Goal: Information Seeking & Learning: Learn about a topic

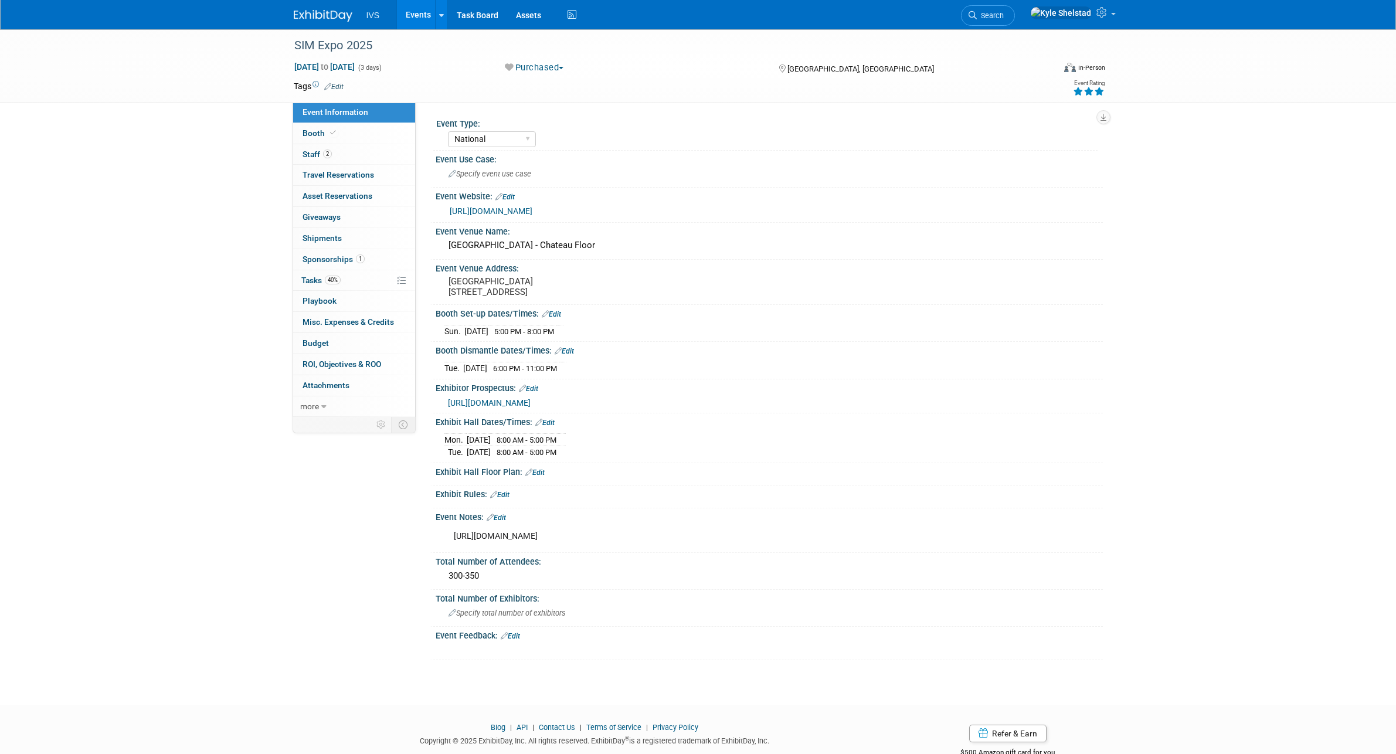
select select "National"
click at [419, 12] on link "Events" at bounding box center [418, 14] width 43 height 29
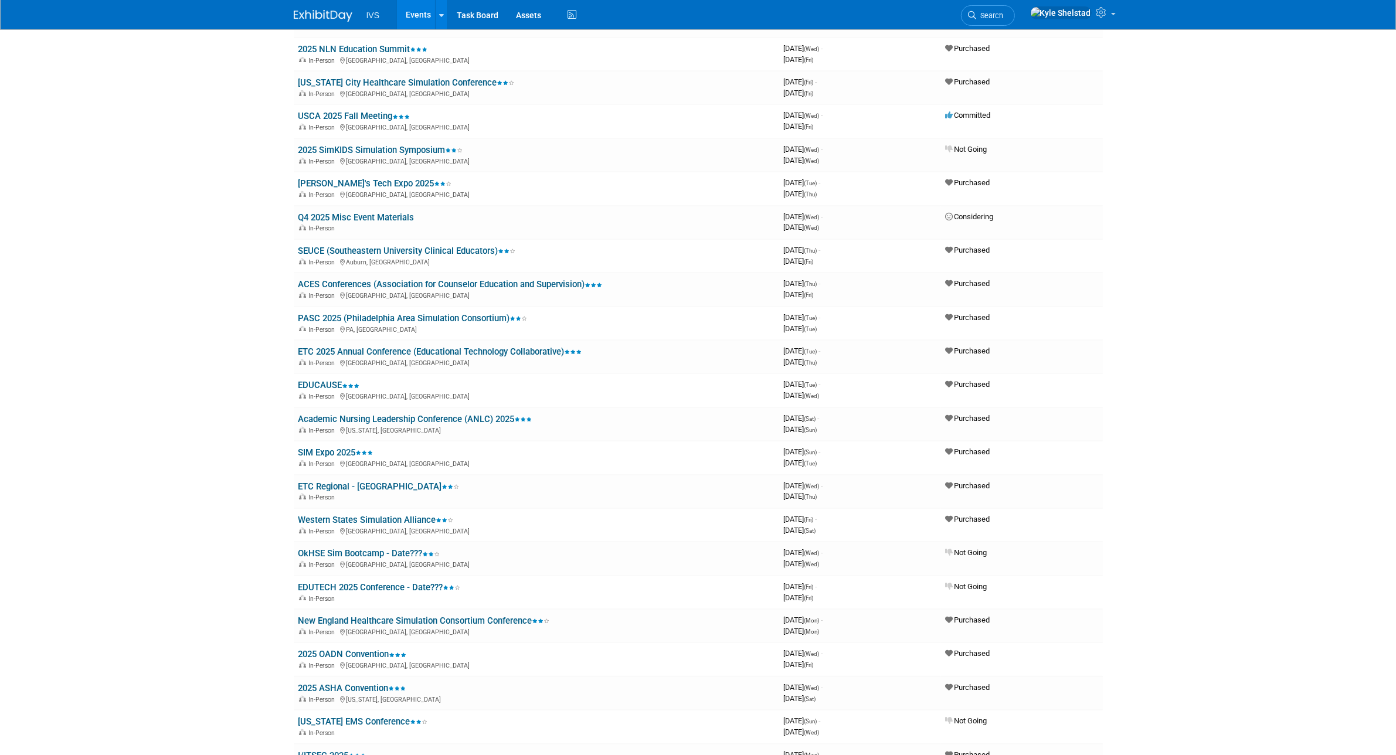
scroll to position [839, 0]
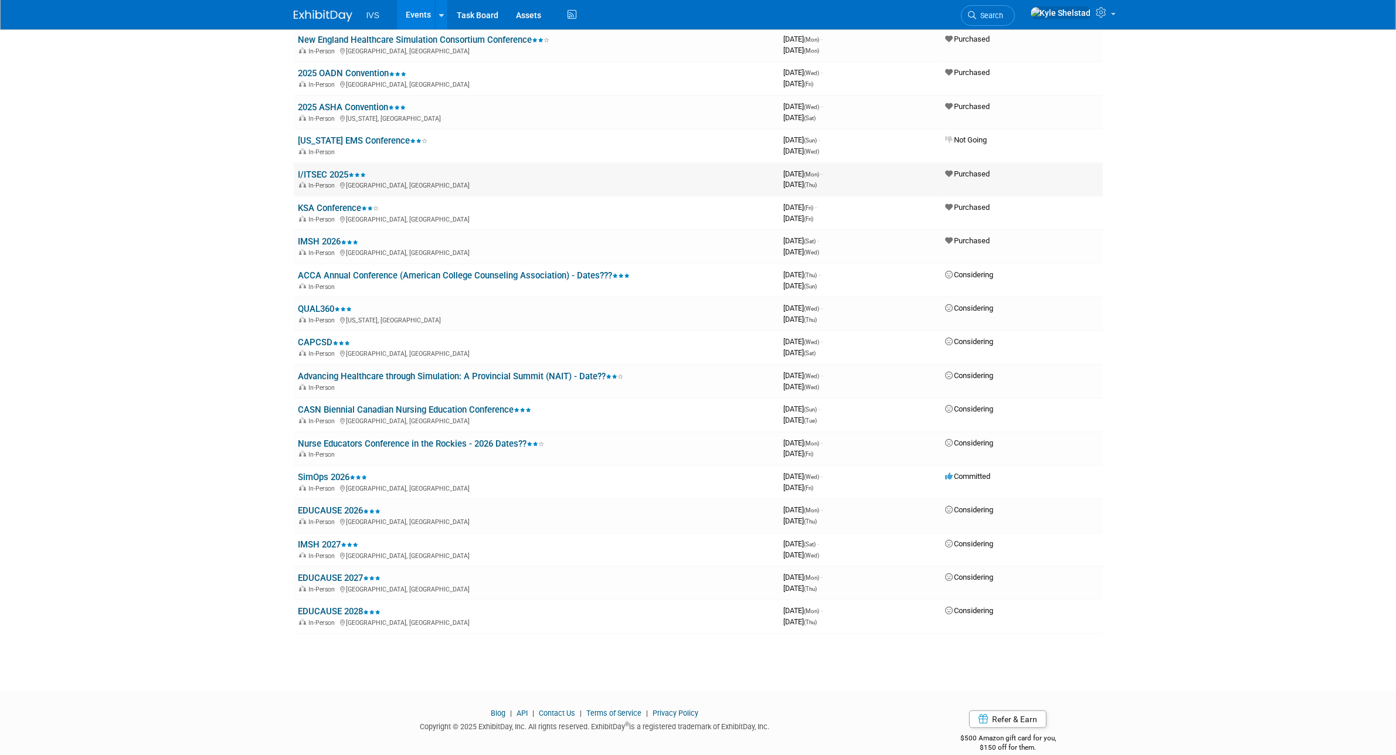
click at [315, 169] on link "I/ITSEC 2025" at bounding box center [332, 174] width 68 height 11
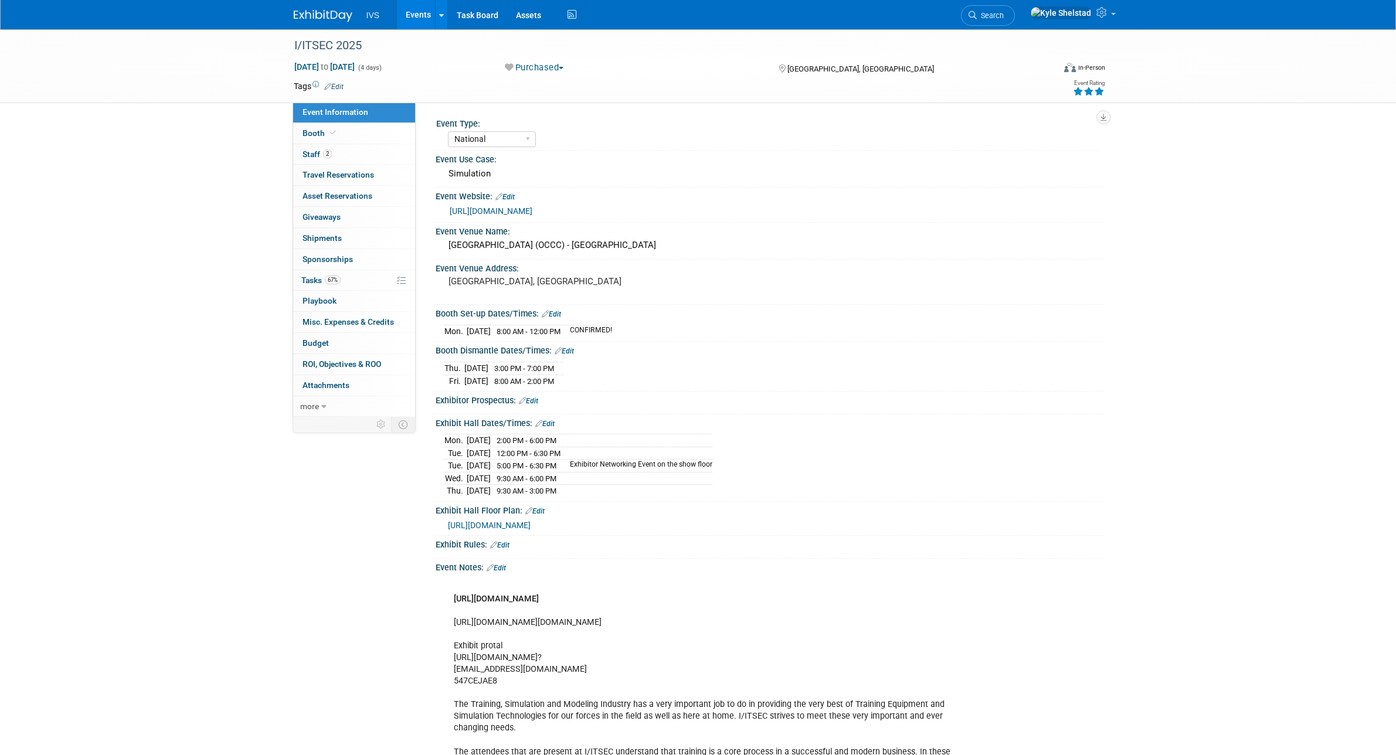
select select "National"
click at [363, 128] on link "Booth" at bounding box center [354, 133] width 122 height 21
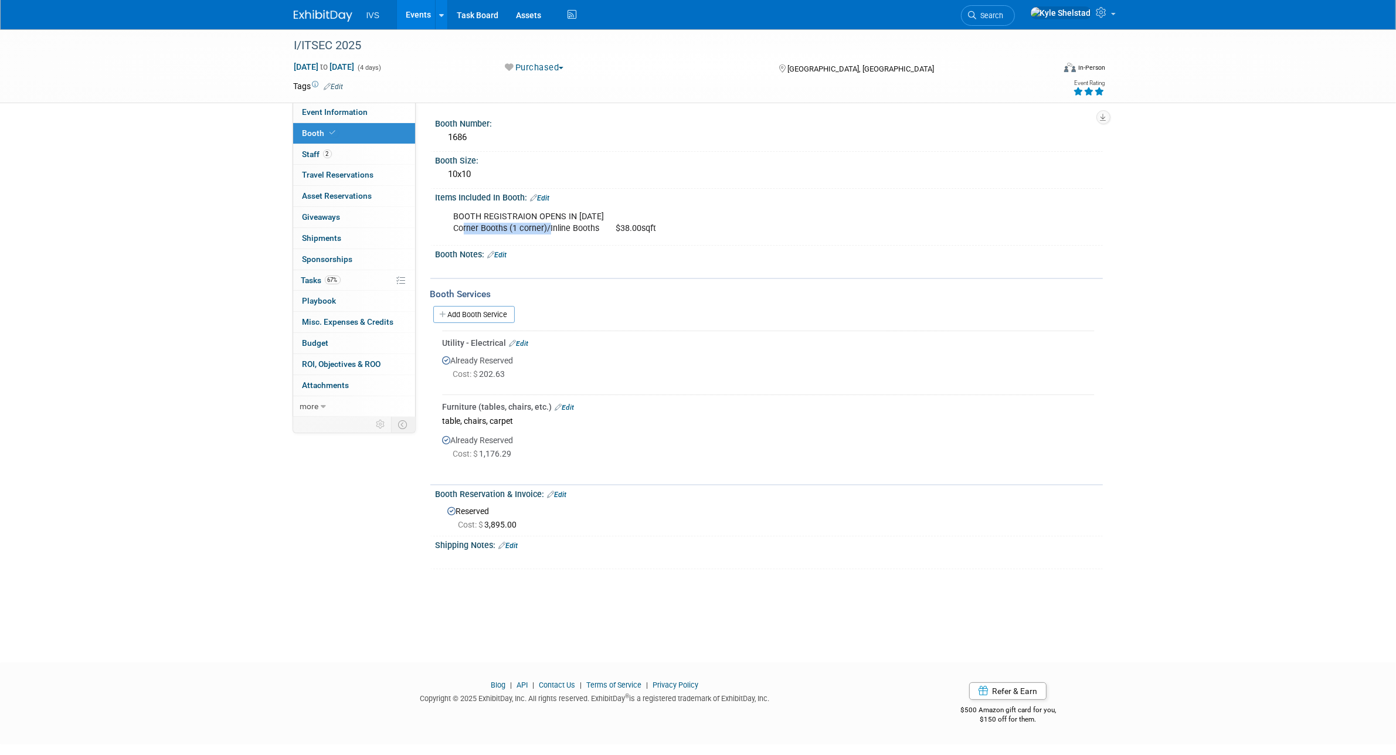
drag, startPoint x: 569, startPoint y: 239, endPoint x: 587, endPoint y: 237, distance: 17.6
click at [586, 239] on div "BOOTH REGISTRAION OPENS IN [DATE] Corner Booths (1 corner)/Inline Booths $38.00…" at bounding box center [769, 221] width 667 height 39
click at [618, 226] on div "BOOTH REGISTRAION OPENS IN [DATE] Corner Booths (1 corner)/Inline Booths $38.00…" at bounding box center [710, 222] width 528 height 35
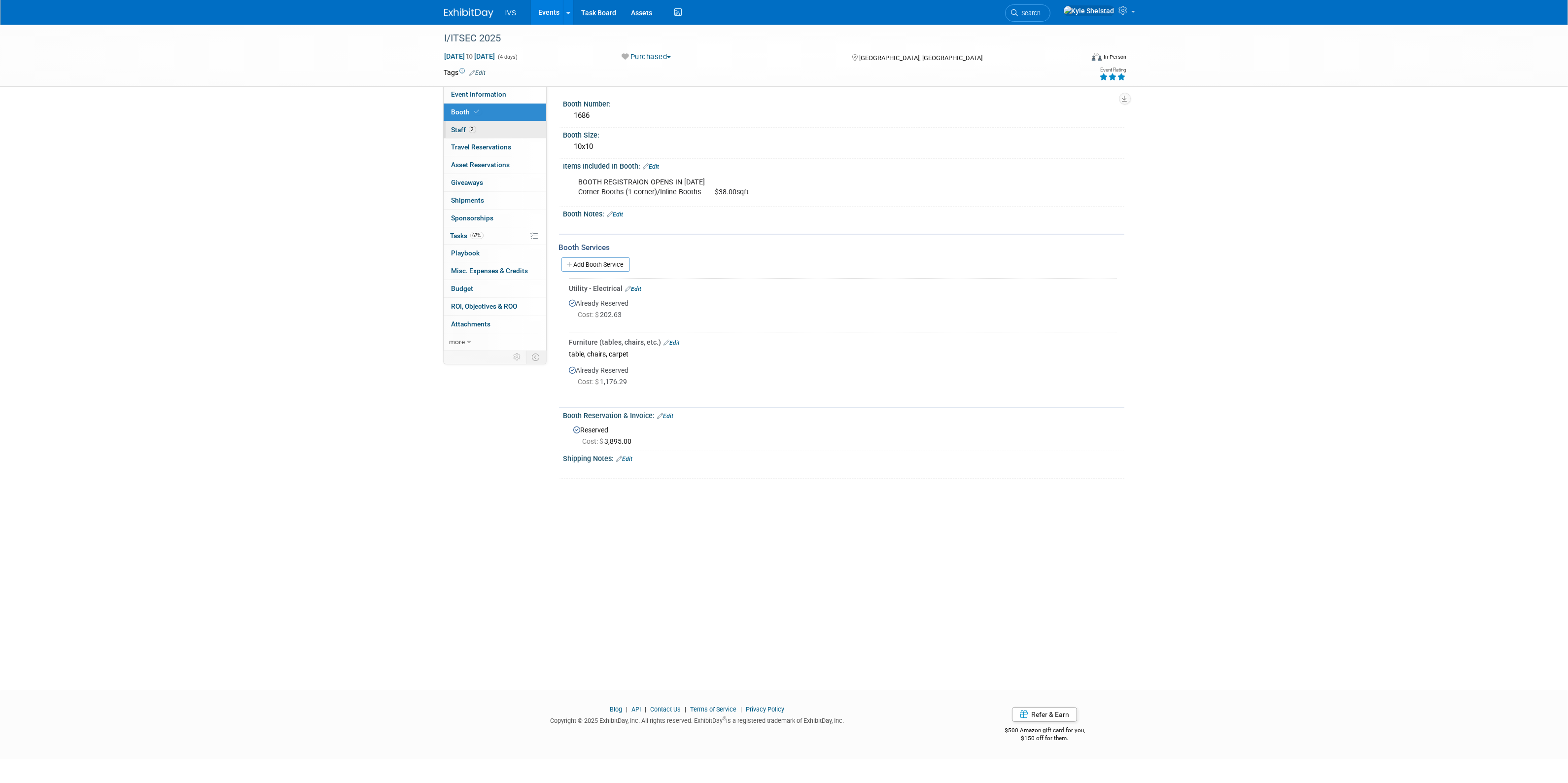
click at [482, 130] on link "2 Staff 2" at bounding box center [495, 130] width 103 height 18
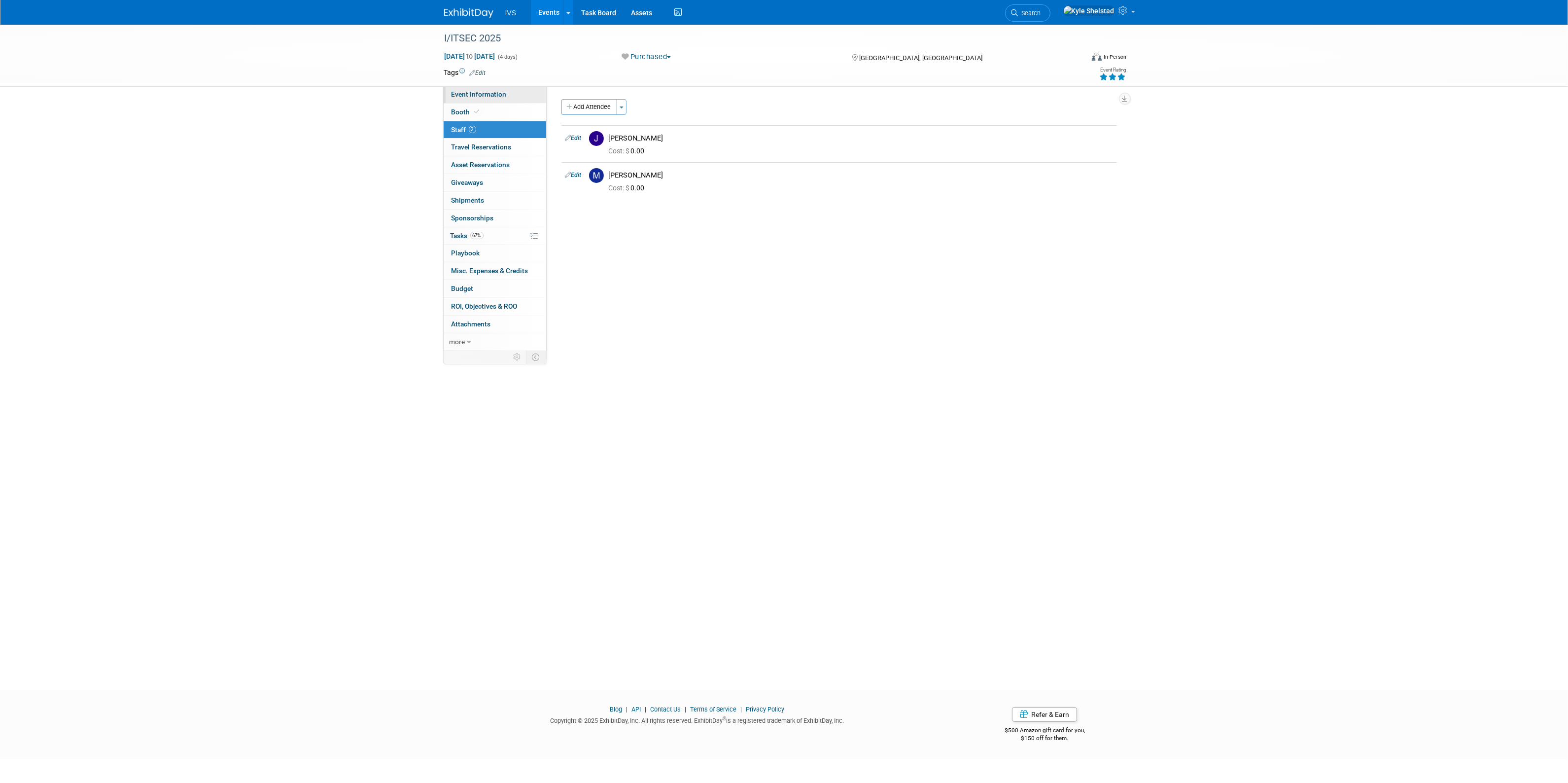
click at [474, 91] on span "Event Information" at bounding box center [479, 93] width 55 height 8
select select "National"
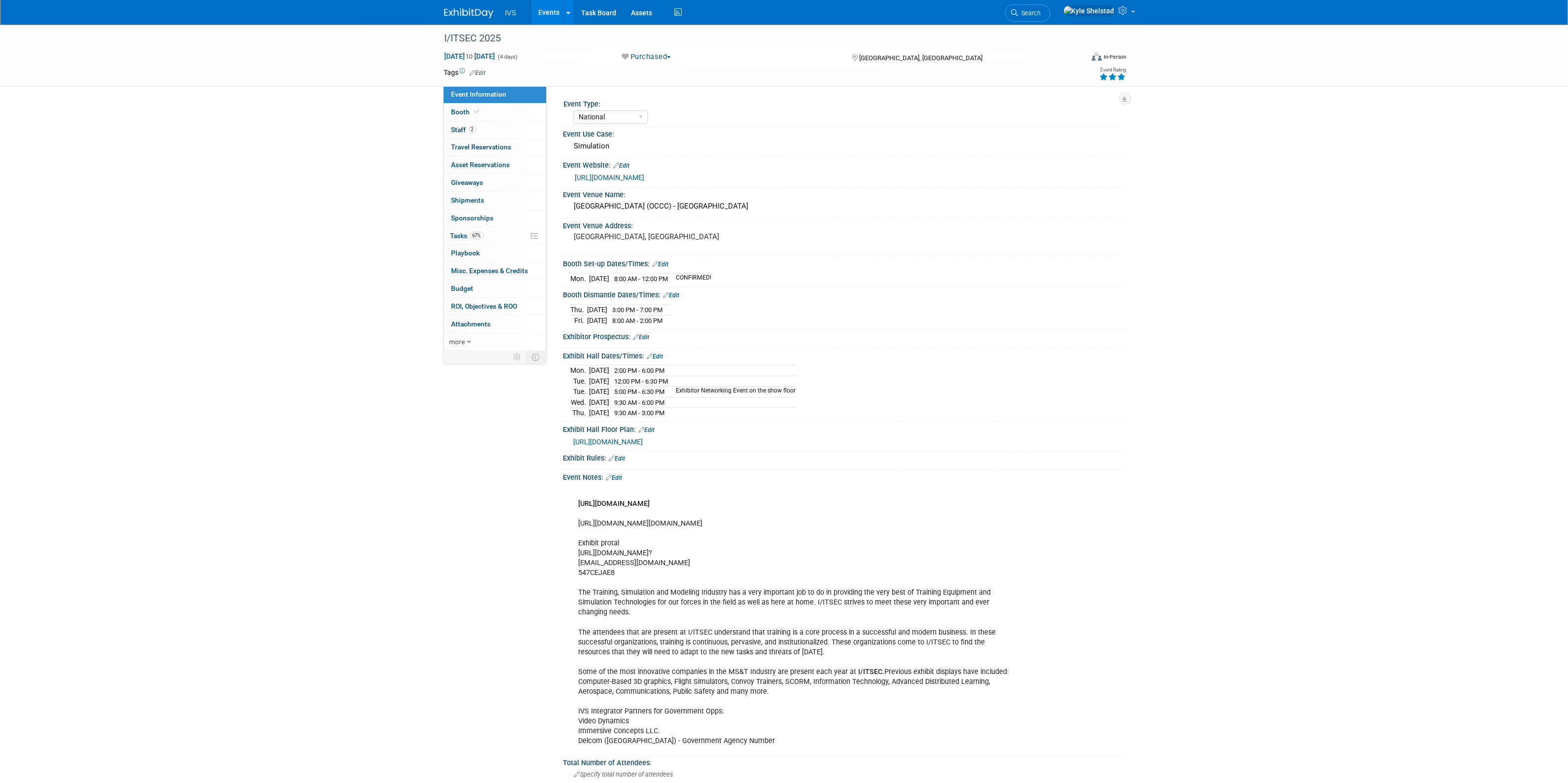
click at [619, 477] on link "Edit" at bounding box center [614, 478] width 16 height 7
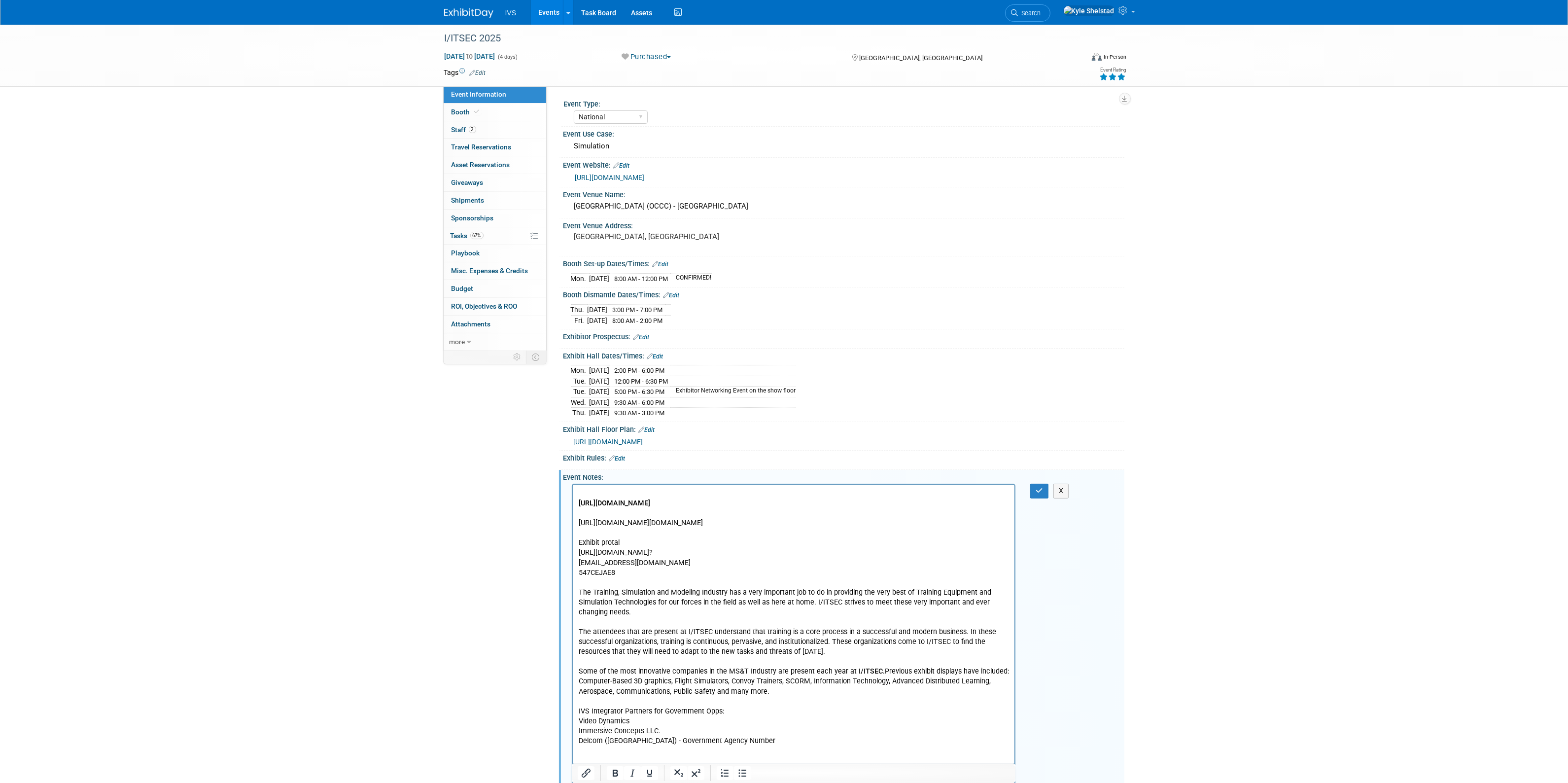
click at [647, 516] on p "https://expoportal.com/202311005/home https://occc.ungerboeck.net/prod/app85.cs…" at bounding box center [794, 617] width 430 height 257
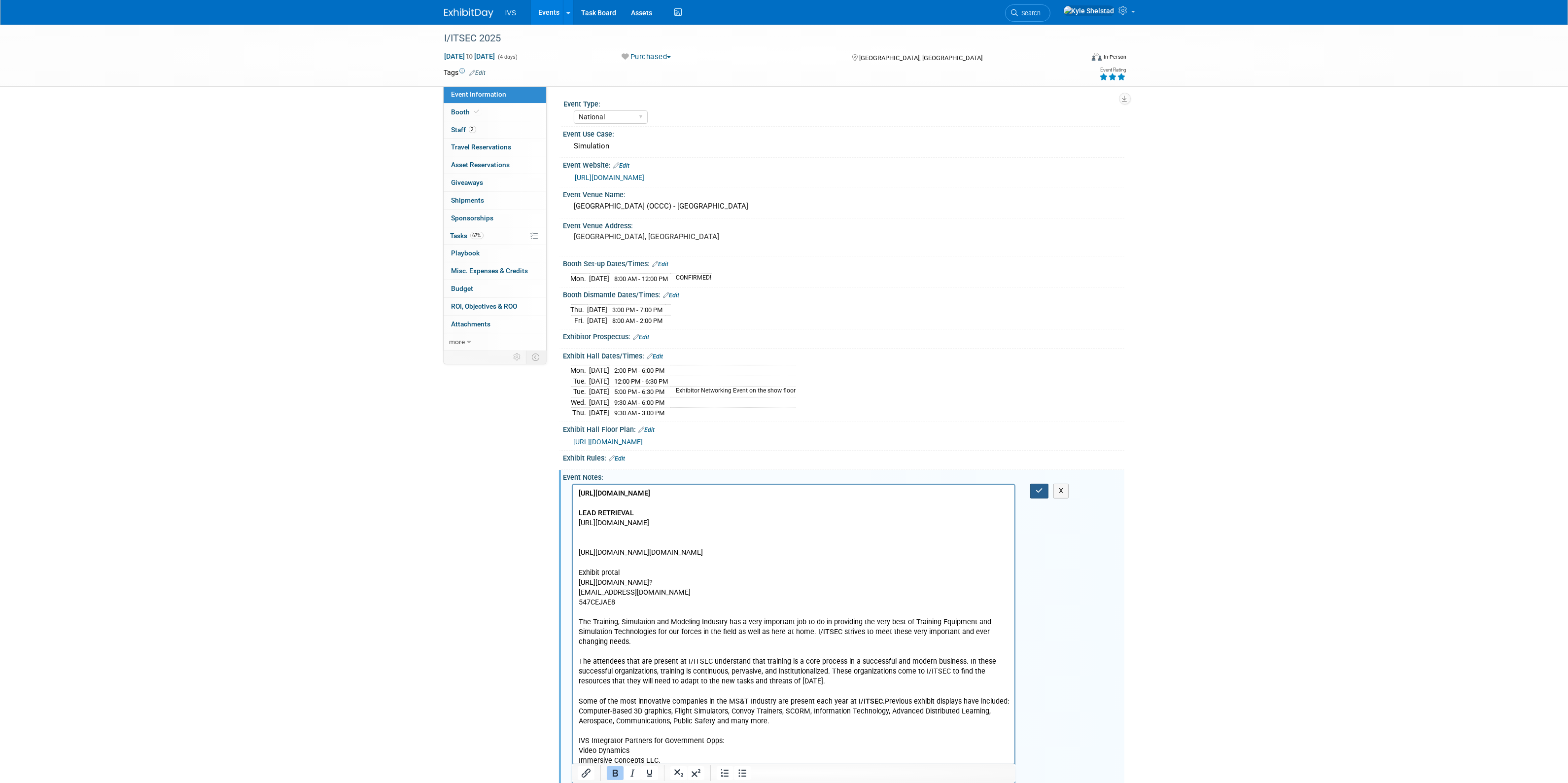
click at [1038, 491] on icon "button" at bounding box center [1039, 490] width 8 height 7
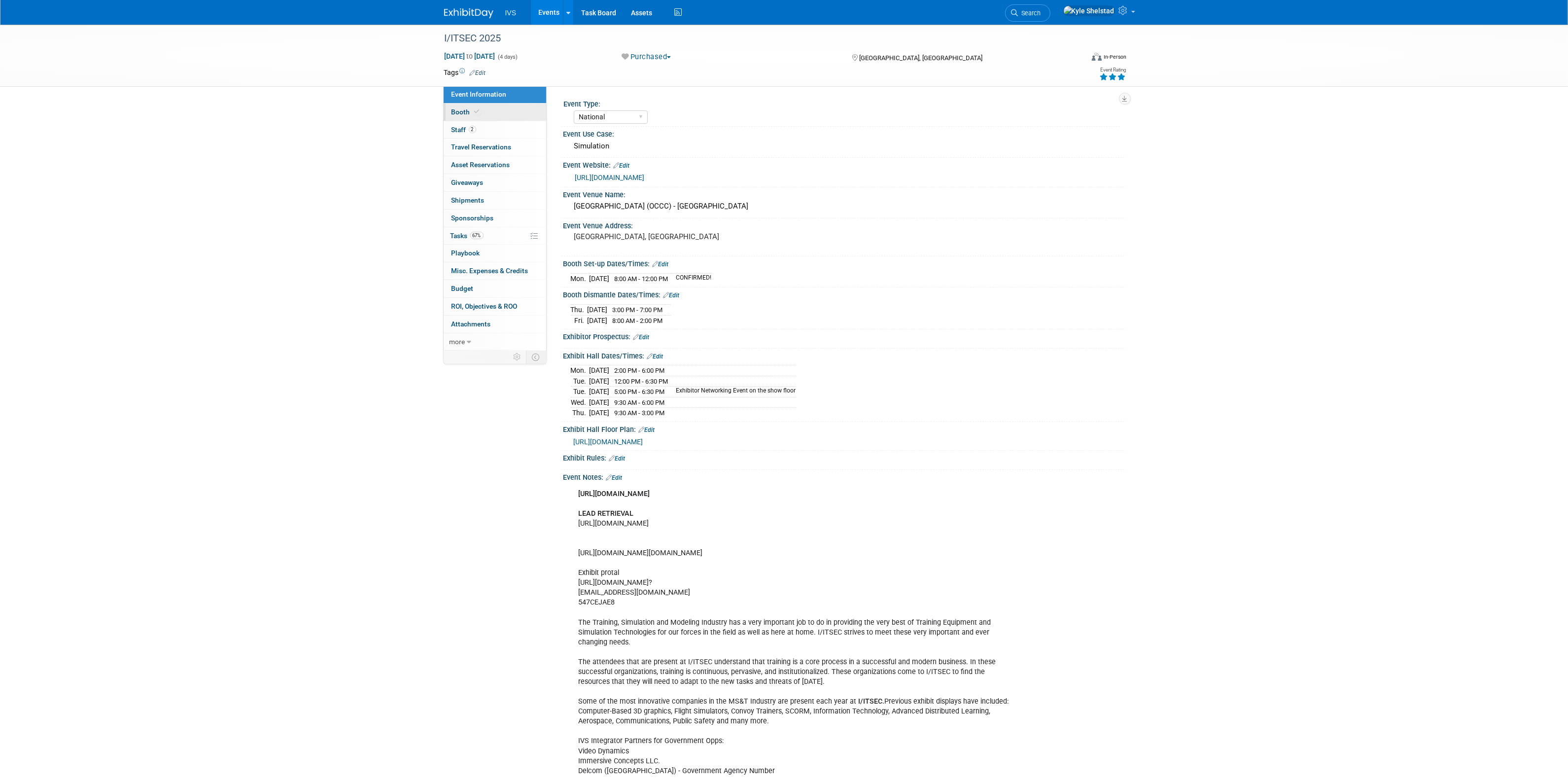
click at [494, 113] on link "Booth" at bounding box center [495, 112] width 103 height 18
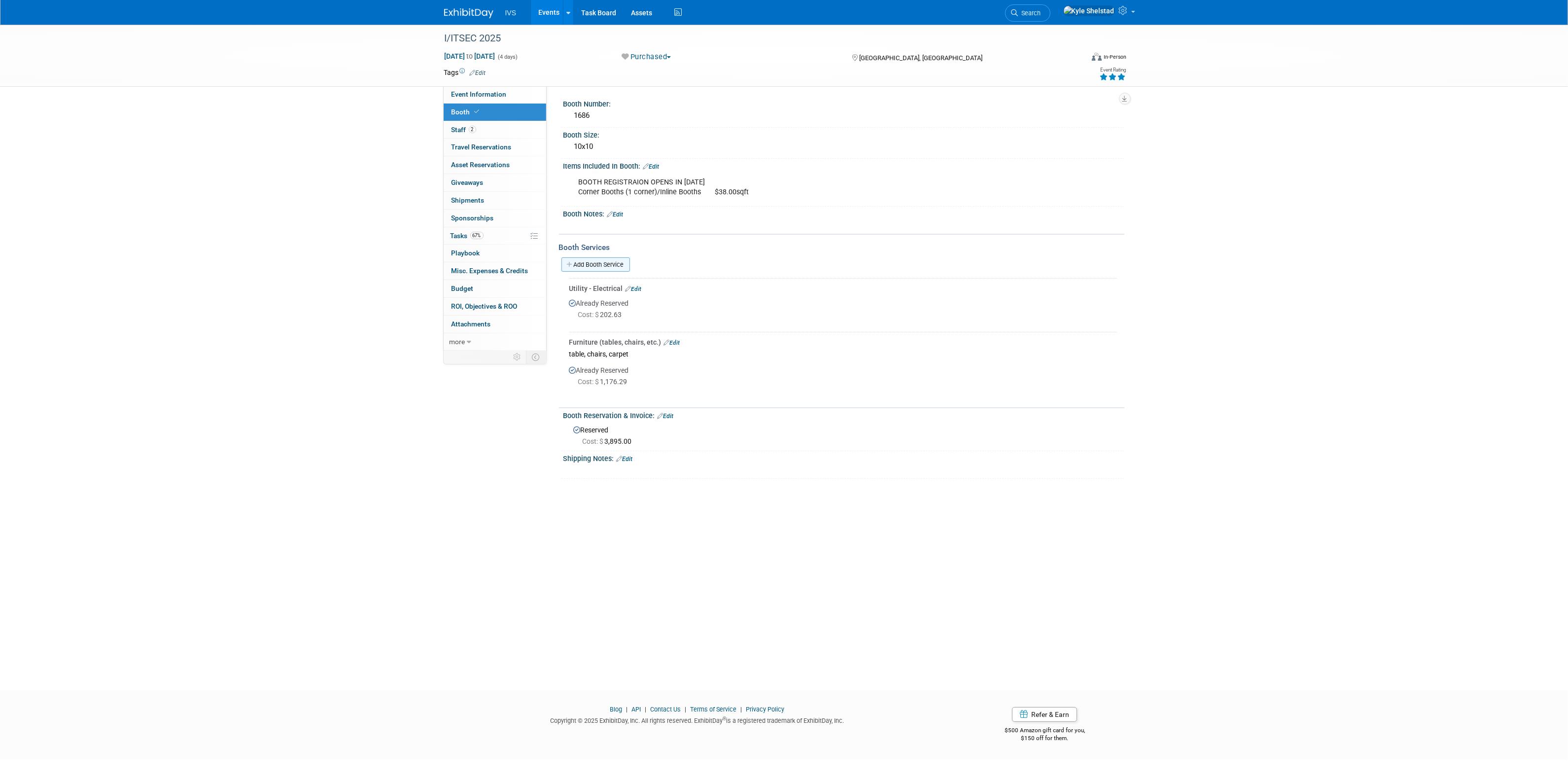
click at [604, 262] on link "Add Booth Service" at bounding box center [595, 264] width 68 height 14
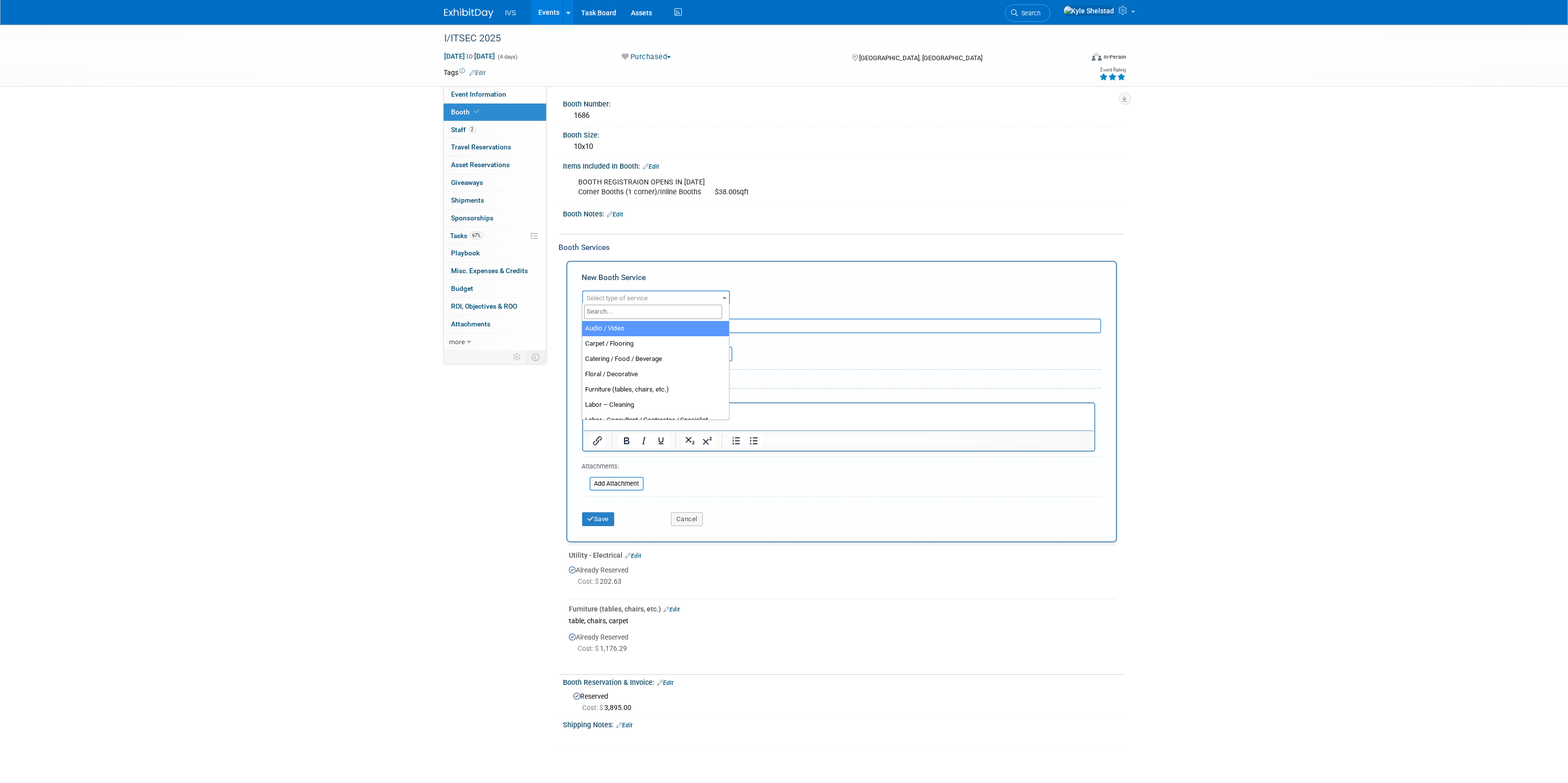
click at [634, 297] on span "Select type of service" at bounding box center [617, 298] width 61 height 8
type input "lead"
select select "7"
click at [612, 349] on span "Need to Reserve" at bounding box center [617, 354] width 68 height 13
select select "2"
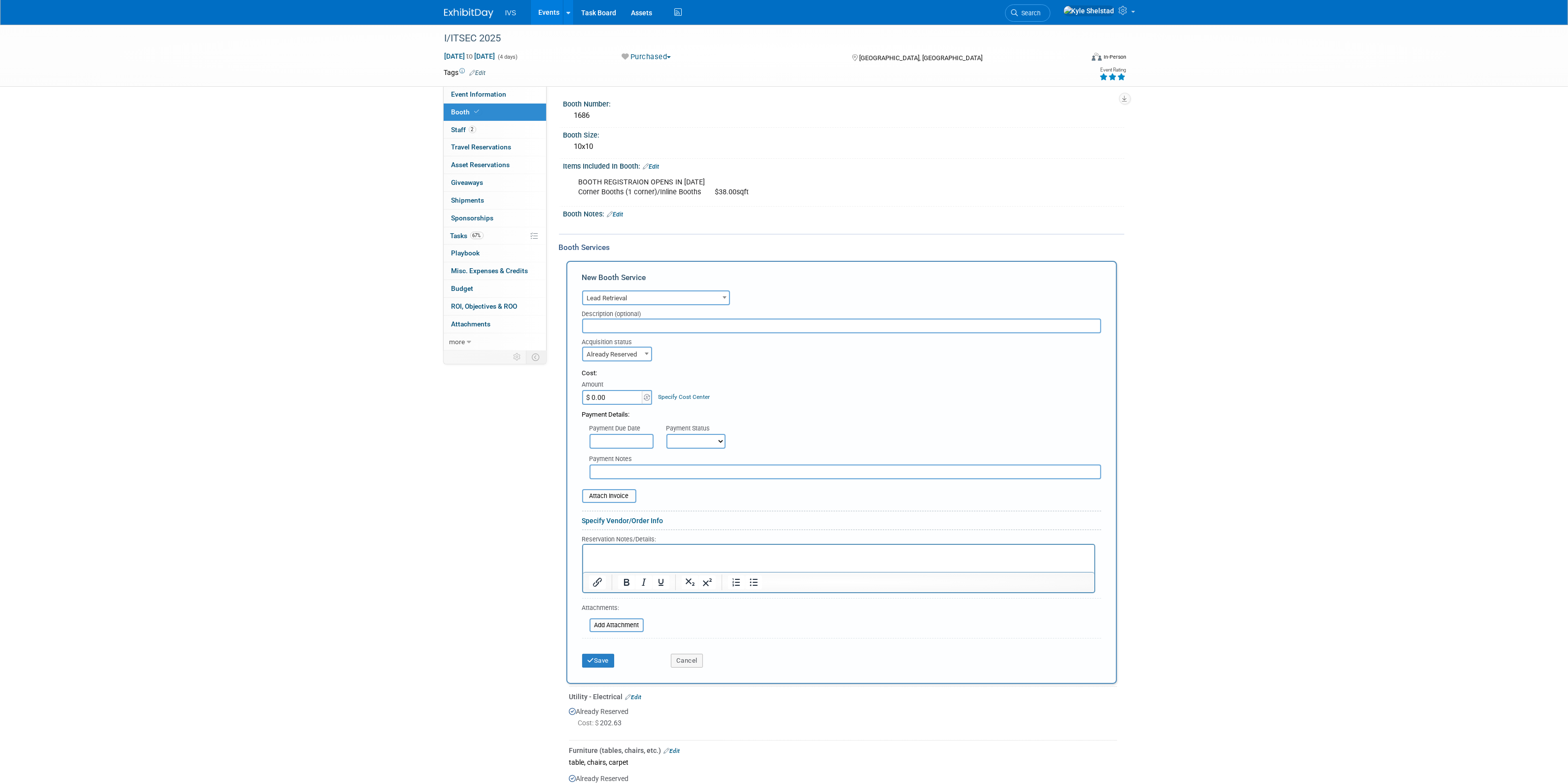
click at [602, 399] on input "$ 0.00" at bounding box center [612, 398] width 61 height 15
type input "$ 549.00"
click at [604, 634] on button "Save" at bounding box center [598, 660] width 33 height 13
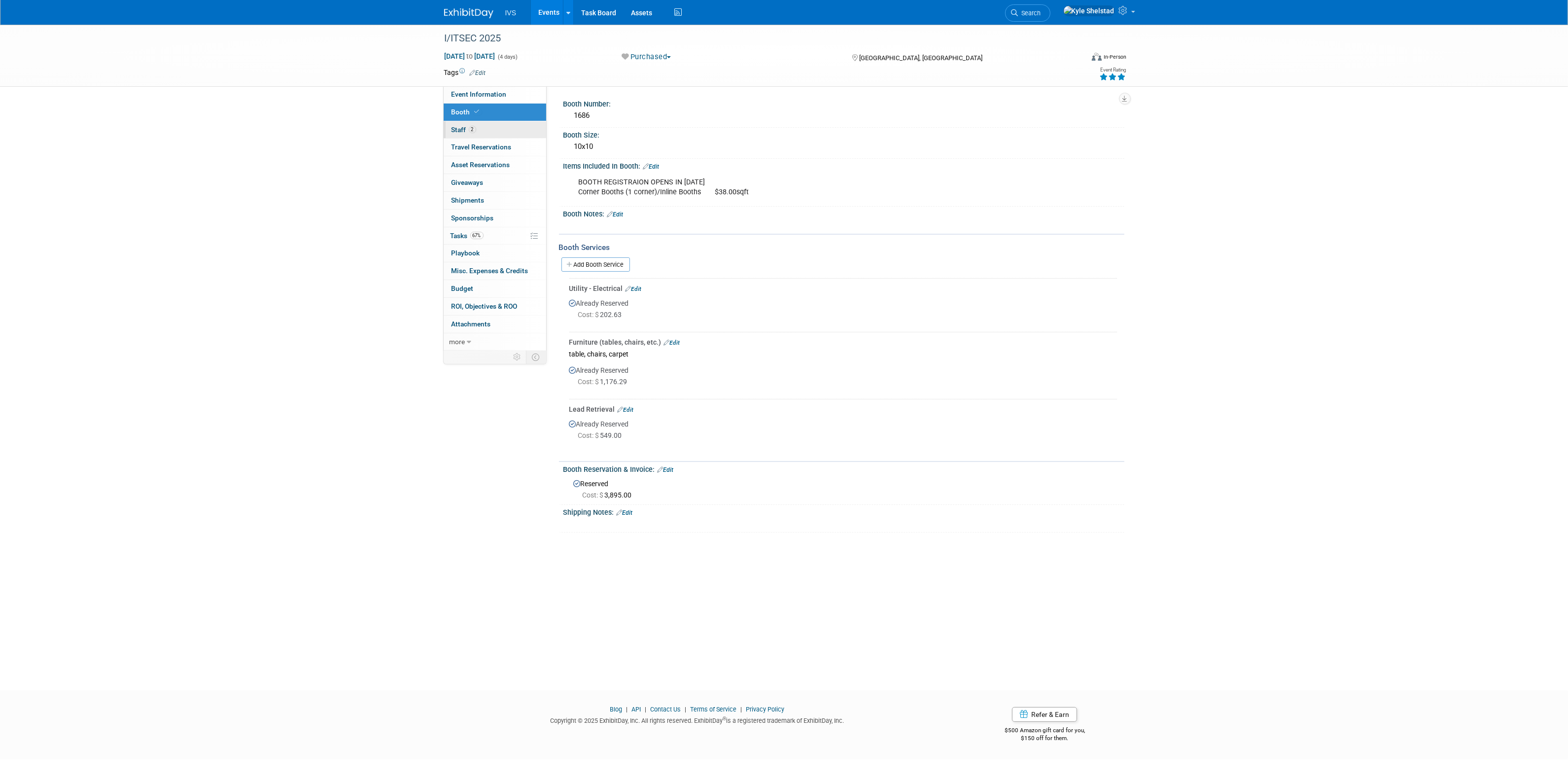
click at [484, 134] on link "2 Staff 2" at bounding box center [495, 130] width 103 height 18
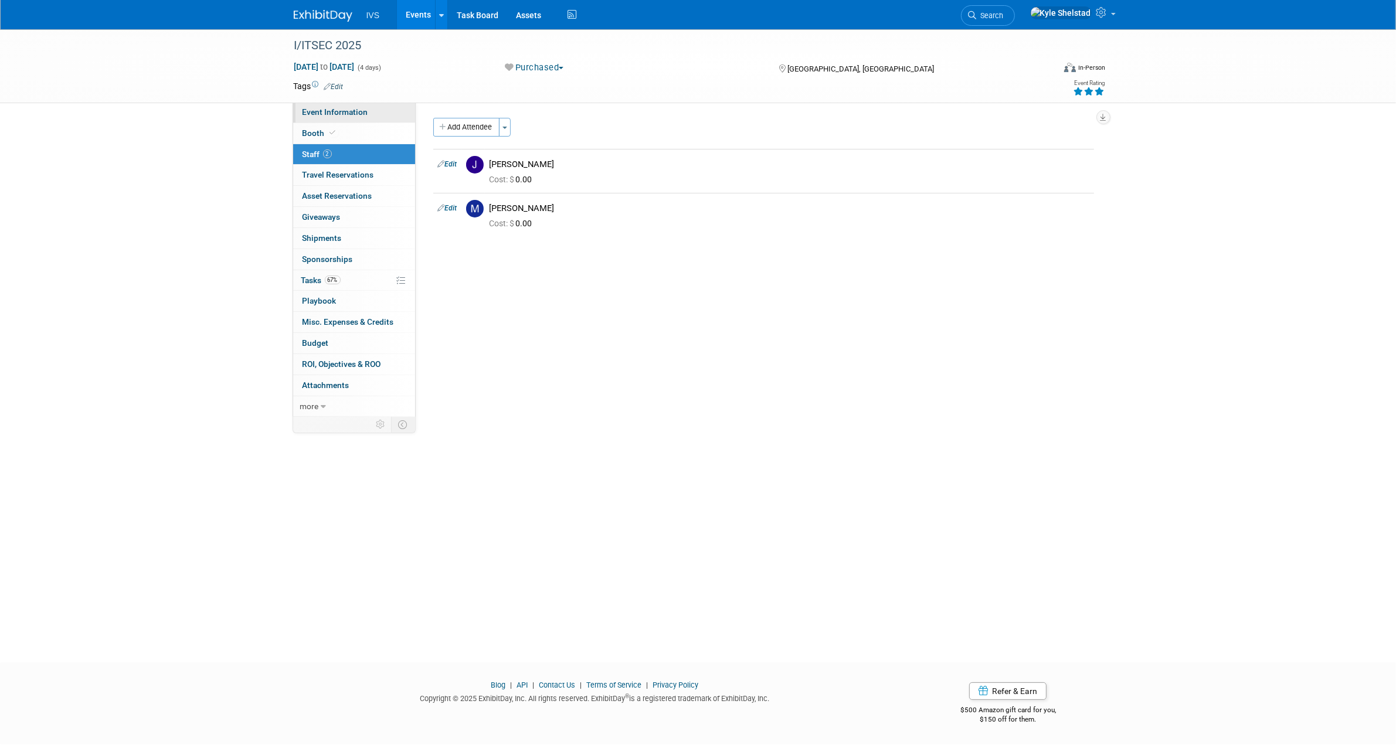
click at [337, 108] on span "Event Information" at bounding box center [335, 111] width 66 height 9
select select "National"
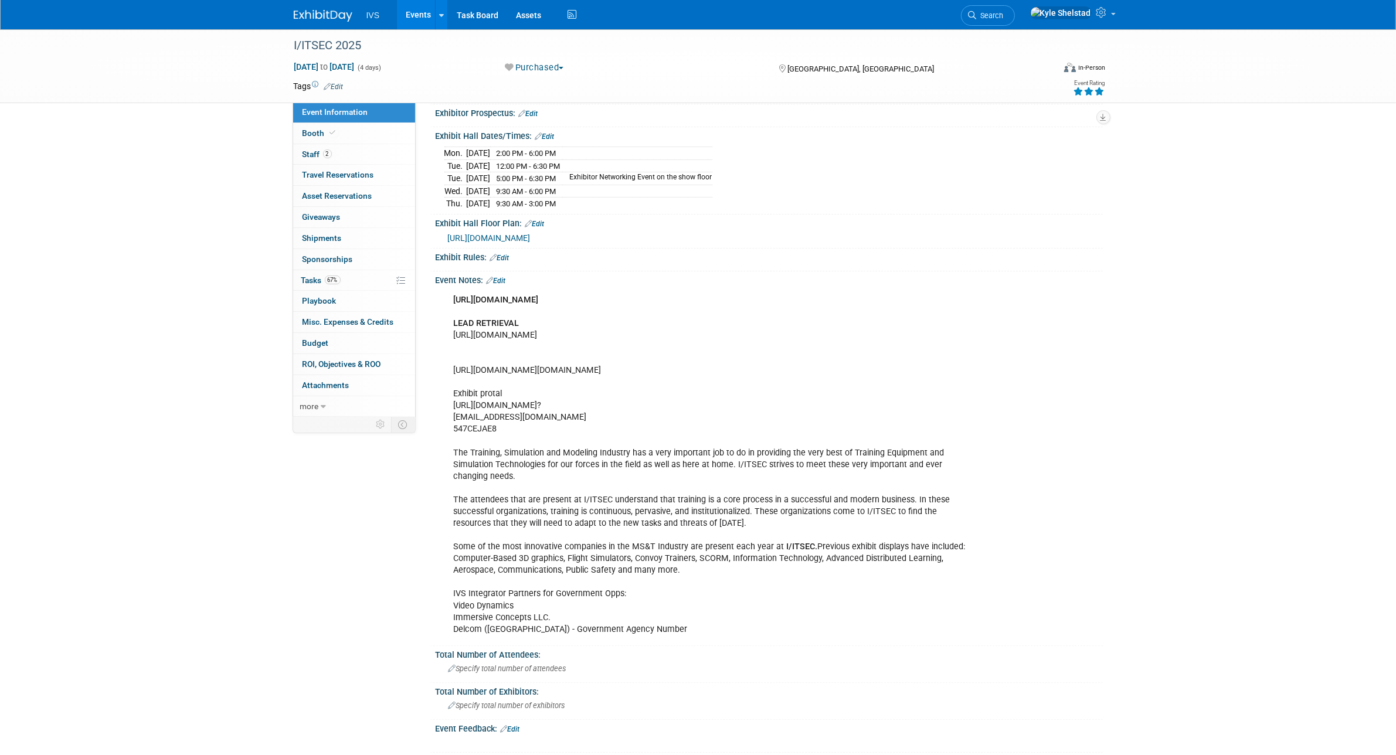
scroll to position [293, 0]
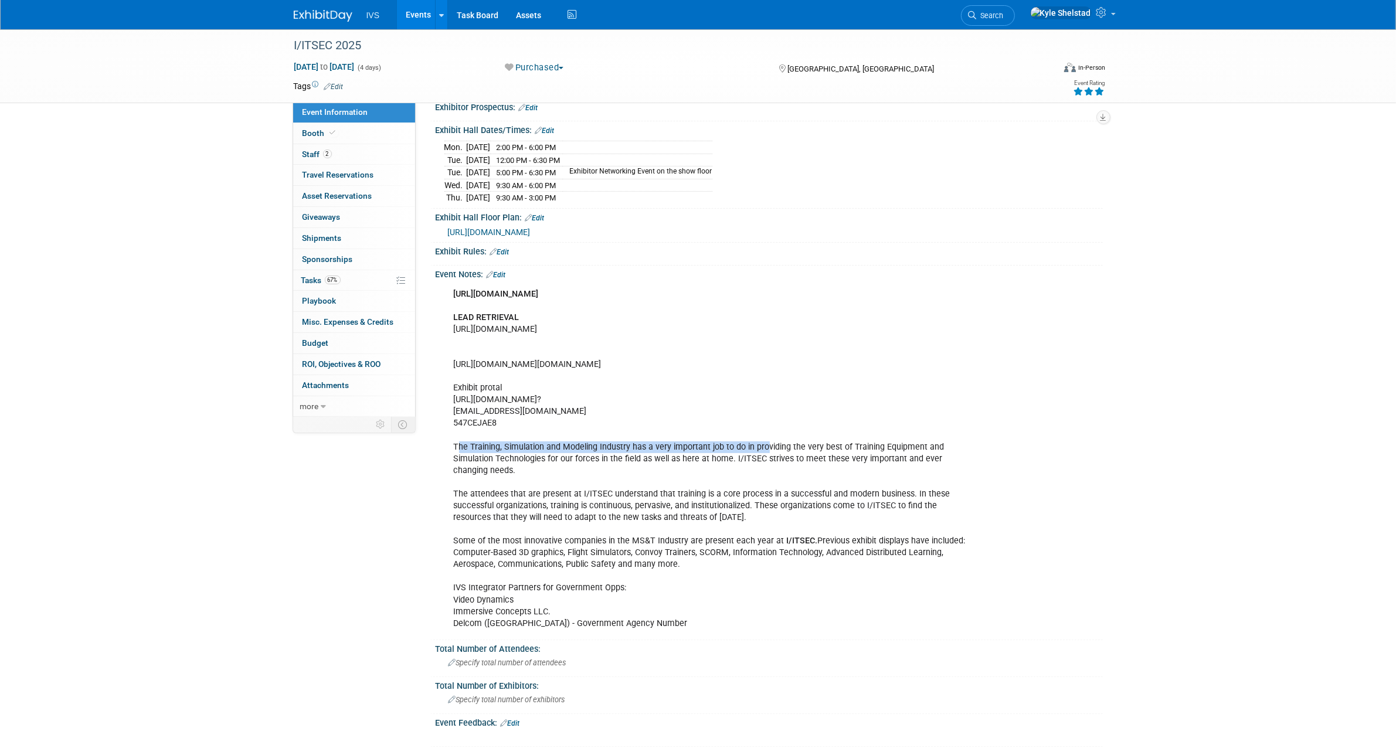
drag, startPoint x: 459, startPoint y: 458, endPoint x: 772, endPoint y: 467, distance: 313.2
click at [767, 467] on div "https://expoportal.com/202311005/home LEAD RETRIEVAL https://exhibitor.swap.mge…" at bounding box center [710, 459] width 528 height 353
click at [772, 467] on div "https://expoportal.com/202311005/home LEAD RETRIEVAL https://exhibitor.swap.mge…" at bounding box center [710, 459] width 528 height 353
drag, startPoint x: 631, startPoint y: 462, endPoint x: 895, endPoint y: 478, distance: 264.3
click at [895, 478] on div "https://expoportal.com/202311005/home LEAD RETRIEVAL https://exhibitor.swap.mge…" at bounding box center [710, 459] width 528 height 353
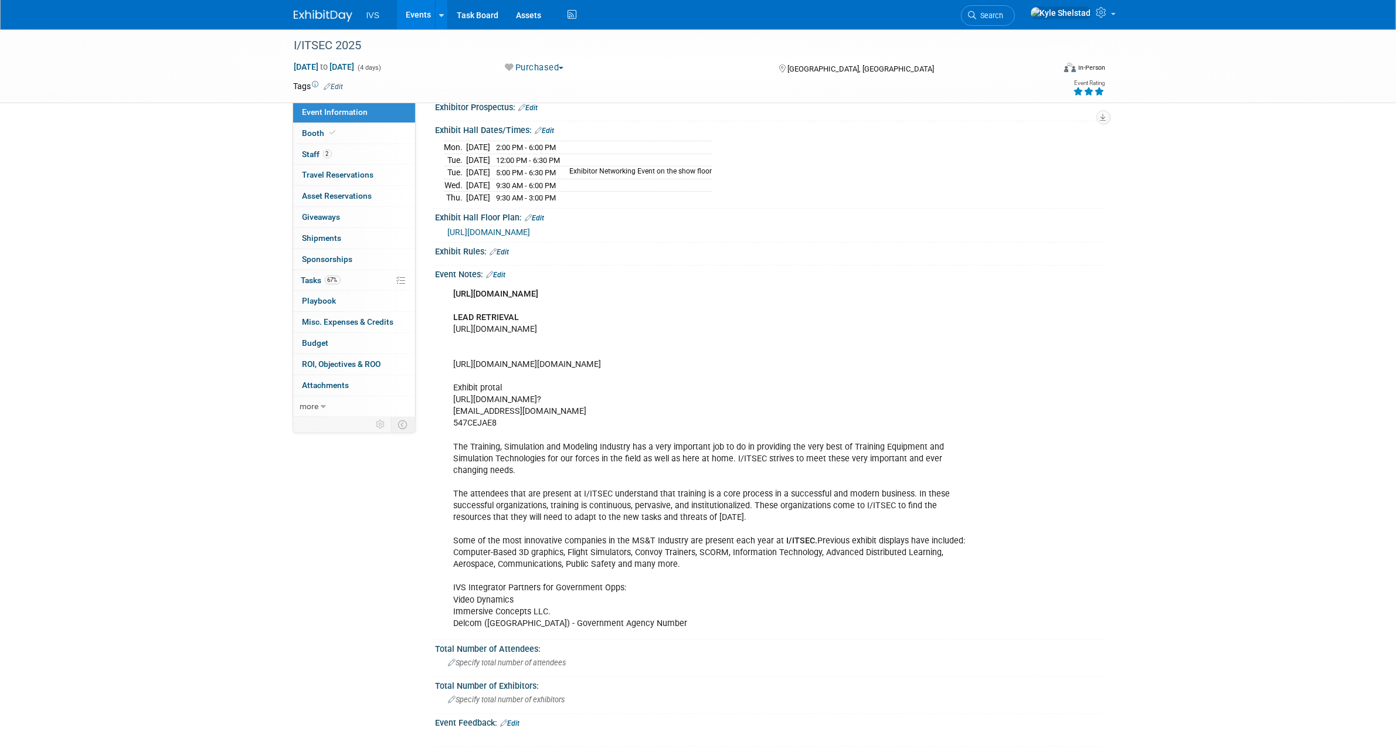
click at [907, 481] on div "https://expoportal.com/202311005/home LEAD RETRIEVAL https://exhibitor.swap.mge…" at bounding box center [710, 459] width 528 height 353
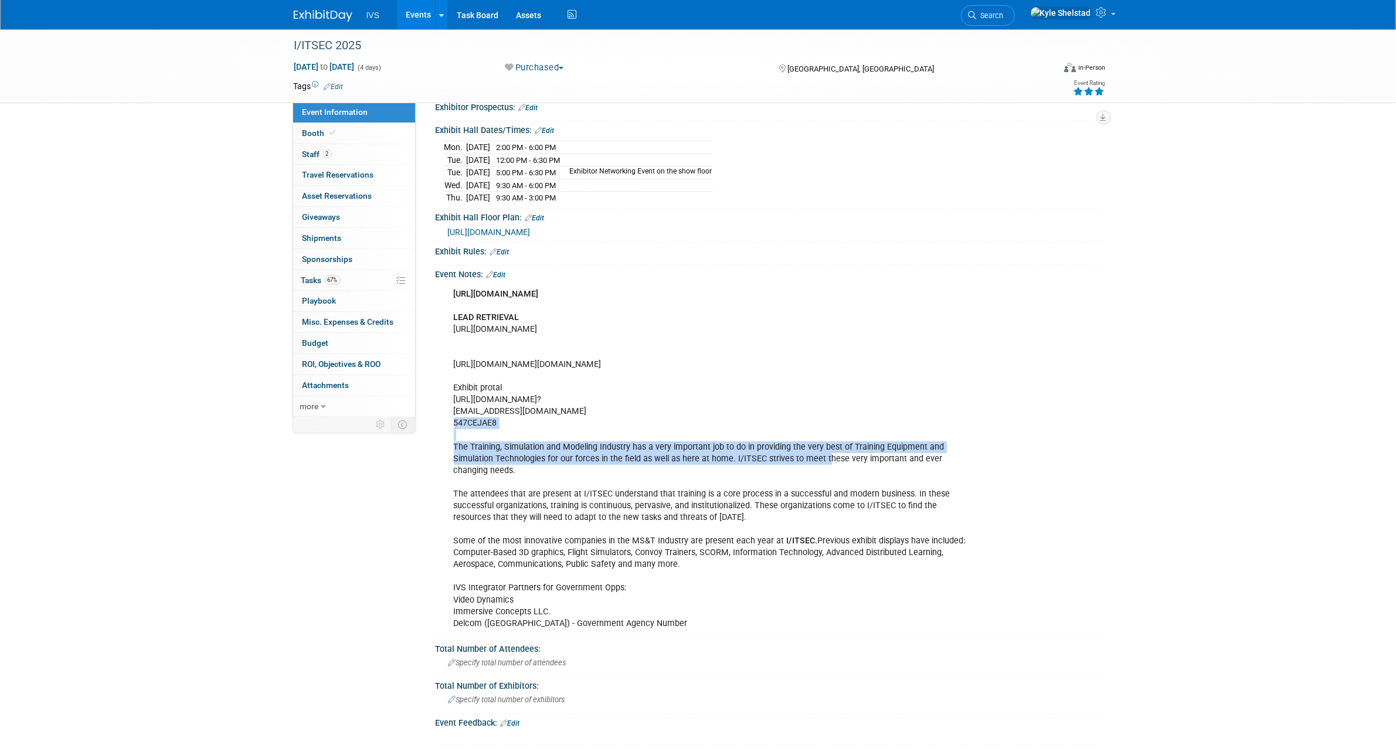
drag, startPoint x: 600, startPoint y: 440, endPoint x: 856, endPoint y: 474, distance: 259.0
click at [847, 474] on div "https://expoportal.com/202311005/home LEAD RETRIEVAL https://exhibitor.swap.mge…" at bounding box center [710, 459] width 528 height 353
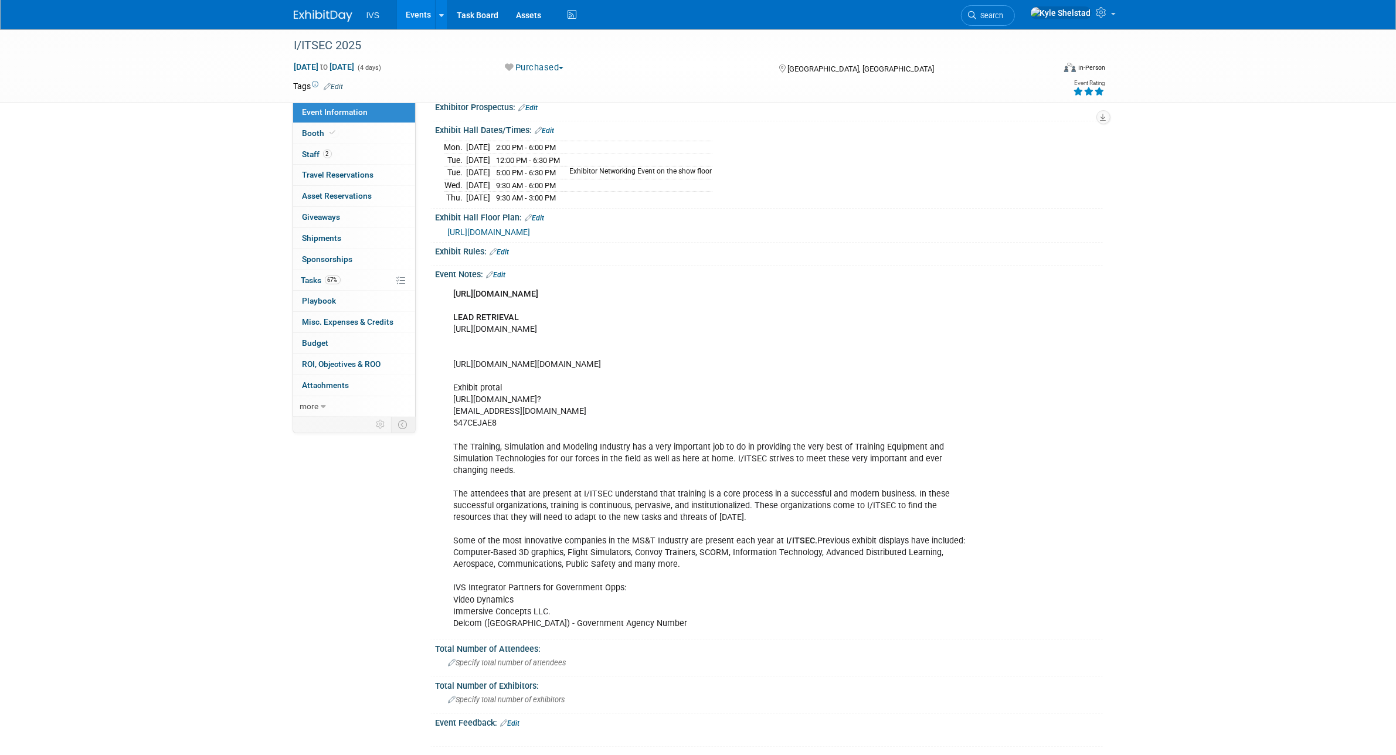
click at [855, 474] on div "https://expoportal.com/202311005/home LEAD RETRIEVAL https://exhibitor.swap.mge…" at bounding box center [710, 459] width 528 height 353
drag, startPoint x: 776, startPoint y: 467, endPoint x: 854, endPoint y: 485, distance: 80.8
click at [854, 485] on div "https://expoportal.com/202311005/home LEAD RETRIEVAL https://exhibitor.swap.mge…" at bounding box center [710, 459] width 528 height 353
click at [862, 485] on div "https://expoportal.com/202311005/home LEAD RETRIEVAL https://exhibitor.swap.mge…" at bounding box center [710, 459] width 528 height 353
drag, startPoint x: 502, startPoint y: 473, endPoint x: 713, endPoint y: 499, distance: 213.3
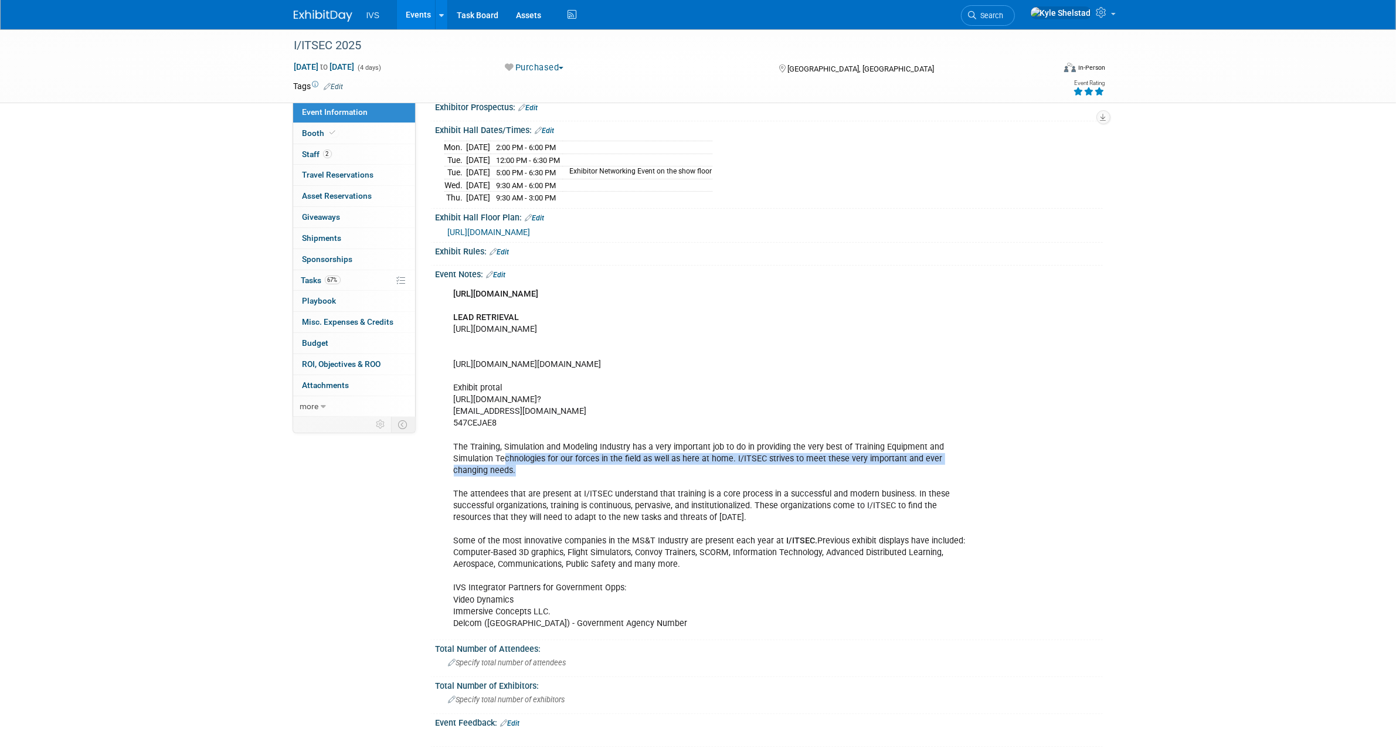
click at [682, 496] on div "https://expoportal.com/202311005/home LEAD RETRIEVAL https://exhibitor.swap.mge…" at bounding box center [710, 459] width 528 height 353
drag, startPoint x: 746, startPoint y: 503, endPoint x: 549, endPoint y: 476, distance: 198.8
click at [743, 503] on div "https://expoportal.com/202311005/home LEAD RETRIEVAL https://exhibitor.swap.mge…" at bounding box center [710, 459] width 528 height 353
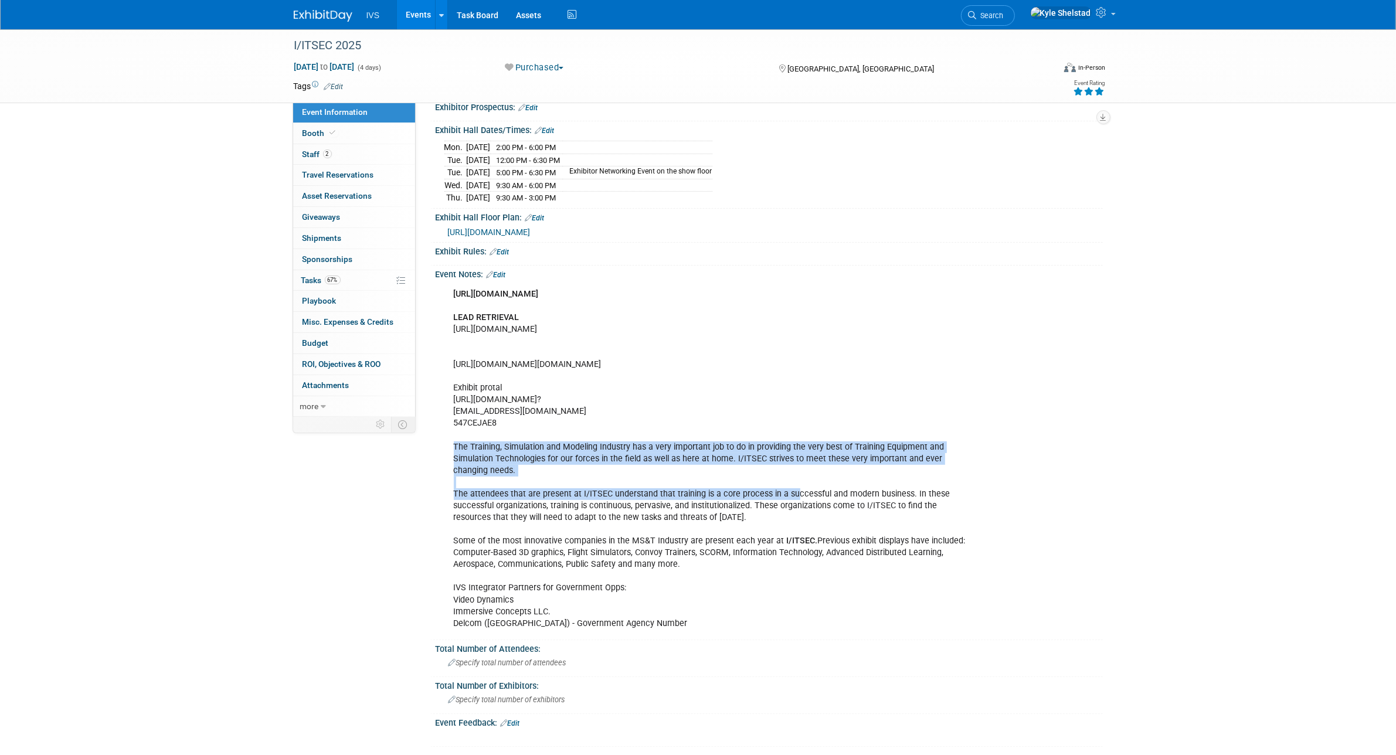
drag, startPoint x: 453, startPoint y: 463, endPoint x: 900, endPoint y: 519, distance: 450.8
click at [854, 514] on div "https://expoportal.com/202311005/home LEAD RETRIEVAL https://exhibitor.swap.mge…" at bounding box center [710, 459] width 528 height 353
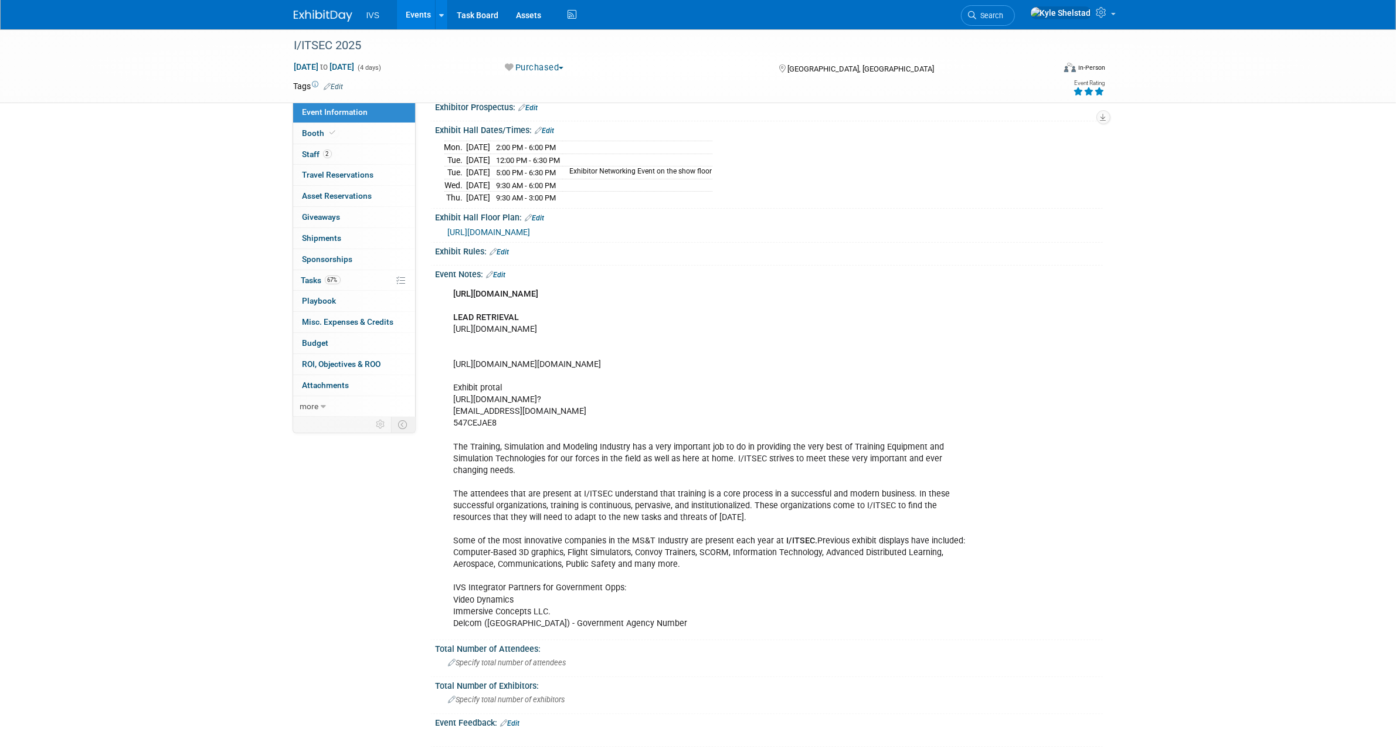
drag, startPoint x: 899, startPoint y: 522, endPoint x: 860, endPoint y: 525, distance: 38.8
click at [897, 523] on div "https://expoportal.com/202311005/home LEAD RETRIEVAL https://exhibitor.swap.mge…" at bounding box center [710, 459] width 528 height 353
drag, startPoint x: 757, startPoint y: 475, endPoint x: 815, endPoint y: 482, distance: 59.0
click at [772, 476] on div "https://expoportal.com/202311005/home LEAD RETRIEVAL https://exhibitor.swap.mge…" at bounding box center [710, 459] width 528 height 353
drag, startPoint x: 815, startPoint y: 482, endPoint x: 792, endPoint y: 484, distance: 23.6
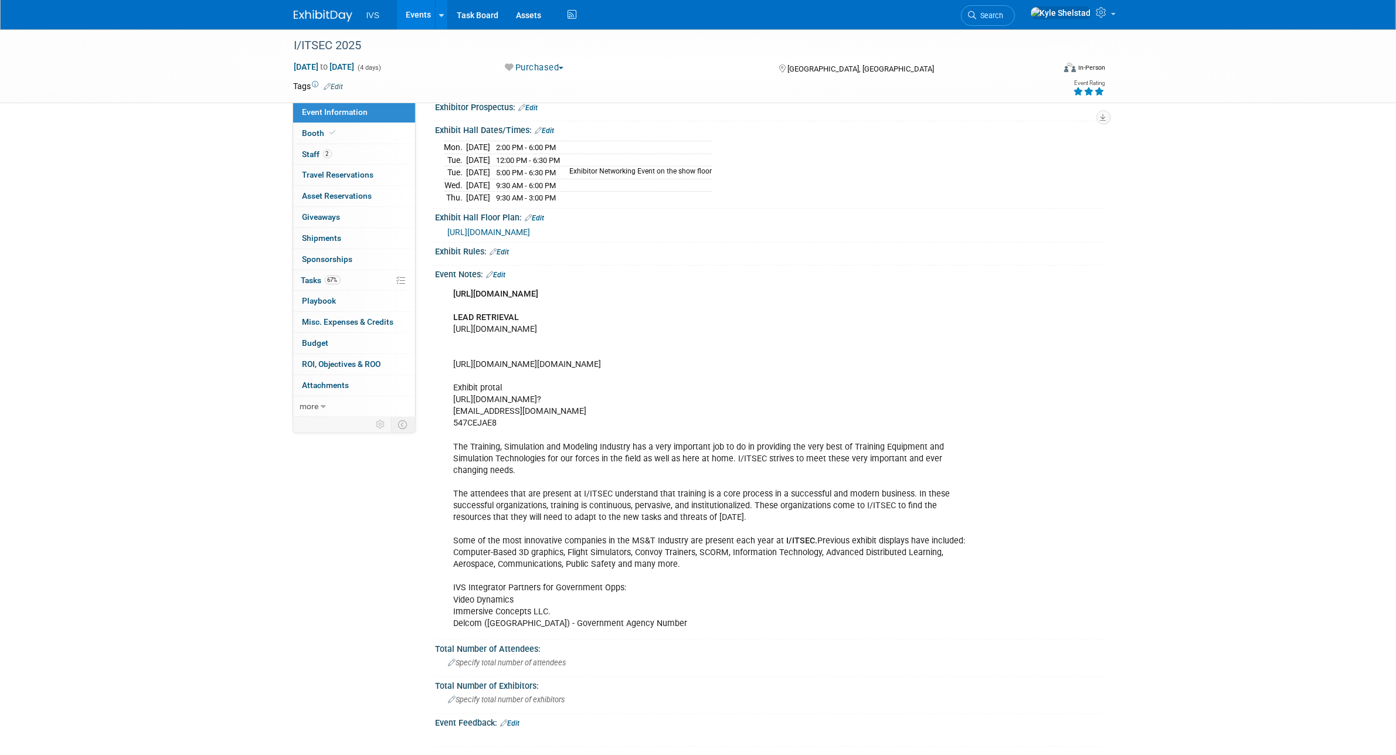
click at [814, 482] on div "https://expoportal.com/202311005/home LEAD RETRIEVAL https://exhibitor.swap.mge…" at bounding box center [710, 459] width 528 height 353
click at [807, 469] on div "https://expoportal.com/202311005/home LEAD RETRIEVAL https://exhibitor.swap.mge…" at bounding box center [710, 459] width 528 height 353
click at [824, 469] on div "https://expoportal.com/202311005/home LEAD RETRIEVAL https://exhibitor.swap.mge…" at bounding box center [710, 459] width 528 height 353
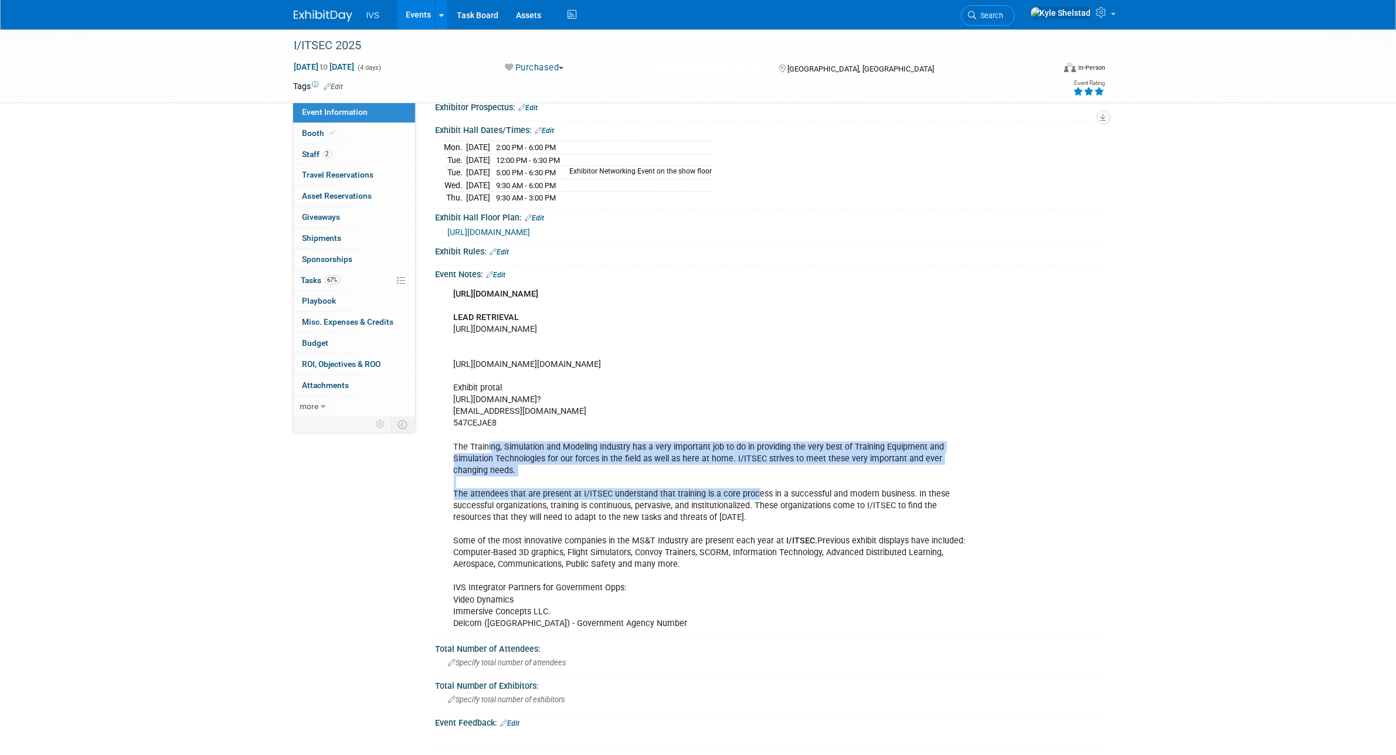
drag, startPoint x: 559, startPoint y: 468, endPoint x: 792, endPoint y: 508, distance: 236.7
click at [787, 508] on div "https://expoportal.com/202311005/home LEAD RETRIEVAL https://exhibitor.swap.mge…" at bounding box center [710, 459] width 528 height 353
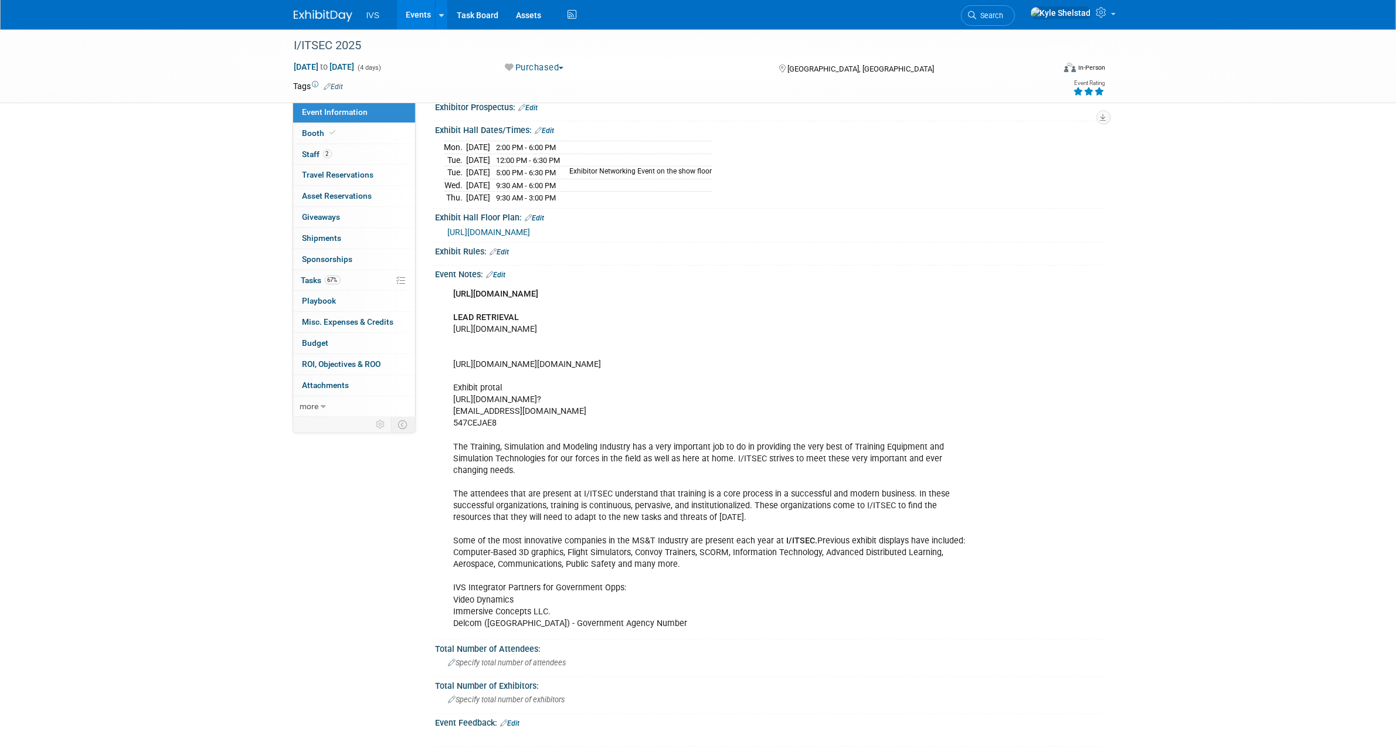
click at [792, 508] on div "https://expoportal.com/202311005/home LEAD RETRIEVAL https://exhibitor.swap.mge…" at bounding box center [710, 459] width 528 height 353
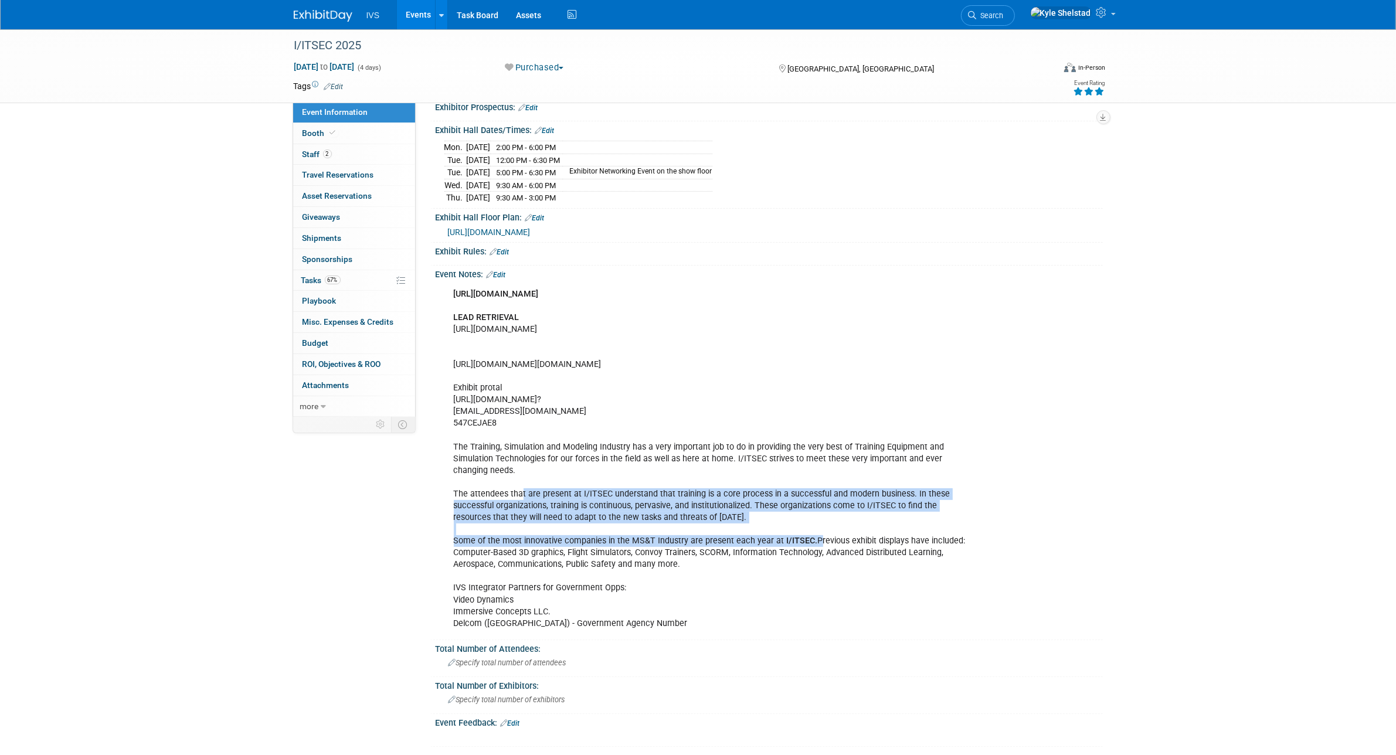
drag, startPoint x: 519, startPoint y: 504, endPoint x: 866, endPoint y: 552, distance: 350.3
click at [859, 552] on div "https://expoportal.com/202311005/home LEAD RETRIEVAL https://exhibitor.swap.mge…" at bounding box center [710, 459] width 528 height 353
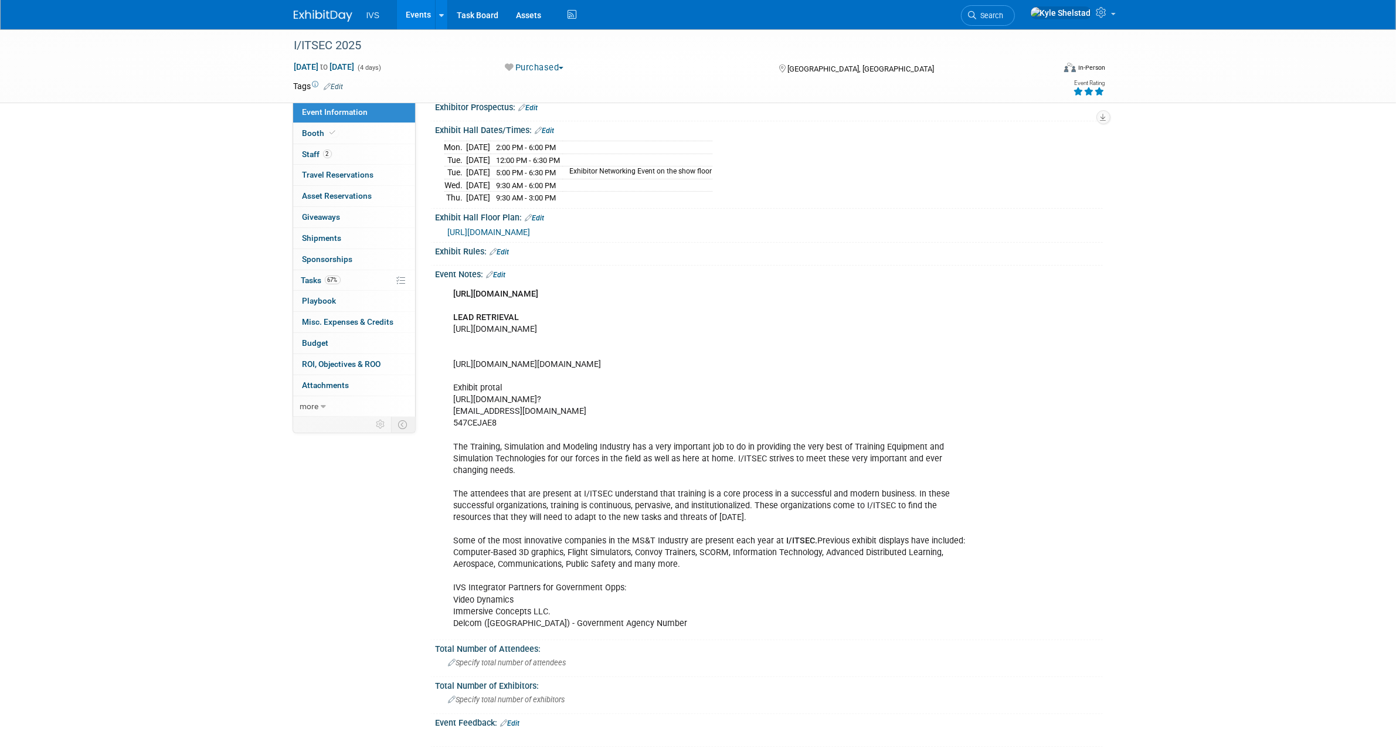
click at [868, 552] on div "https://expoportal.com/202311005/home LEAD RETRIEVAL https://exhibitor.swap.mge…" at bounding box center [710, 459] width 528 height 353
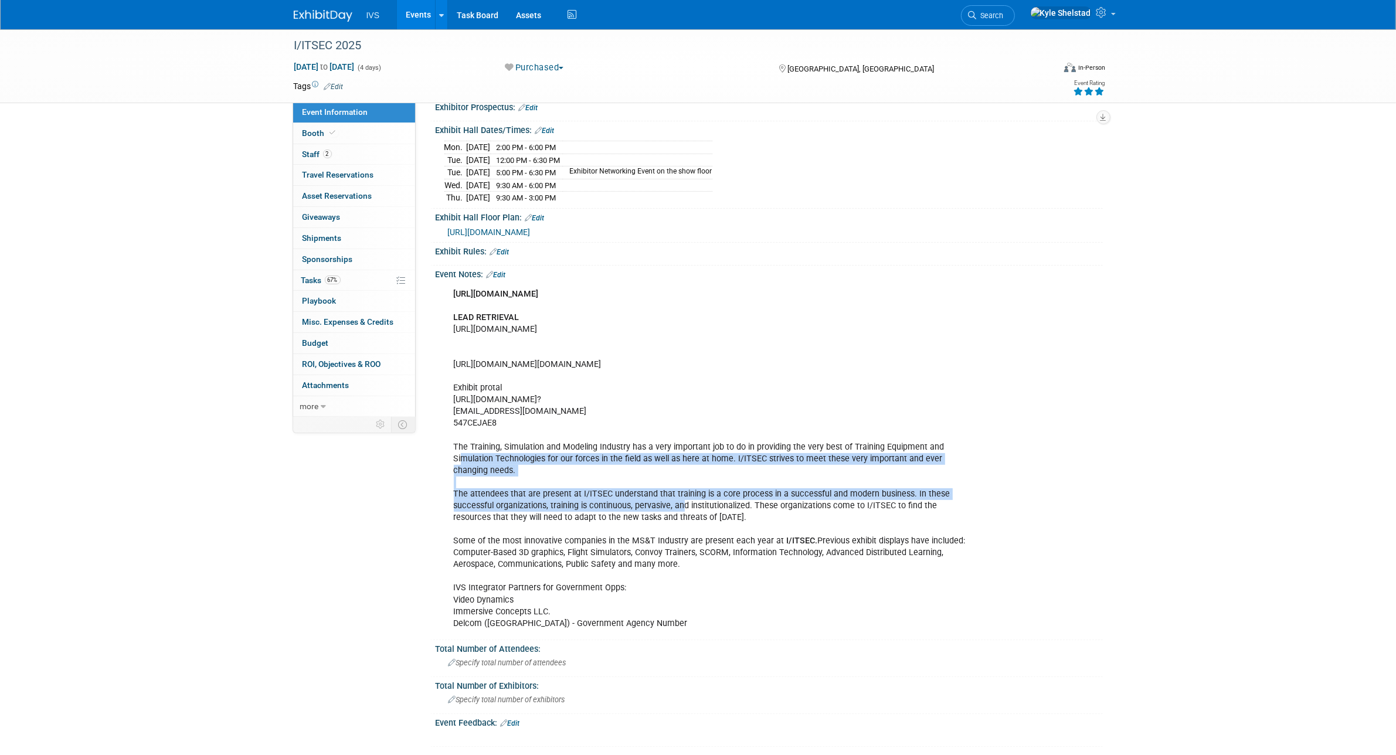
drag, startPoint x: 532, startPoint y: 488, endPoint x: 834, endPoint y: 535, distance: 305.4
click at [825, 535] on div "https://expoportal.com/202311005/home LEAD RETRIEVAL https://exhibitor.swap.mge…" at bounding box center [710, 459] width 528 height 353
click at [834, 535] on div "https://expoportal.com/202311005/home LEAD RETRIEVAL https://exhibitor.swap.mge…" at bounding box center [710, 459] width 528 height 353
drag, startPoint x: 554, startPoint y: 496, endPoint x: 884, endPoint y: 552, distance: 334.7
click at [878, 552] on div "https://expoportal.com/202311005/home LEAD RETRIEVAL https://exhibitor.swap.mge…" at bounding box center [710, 459] width 528 height 353
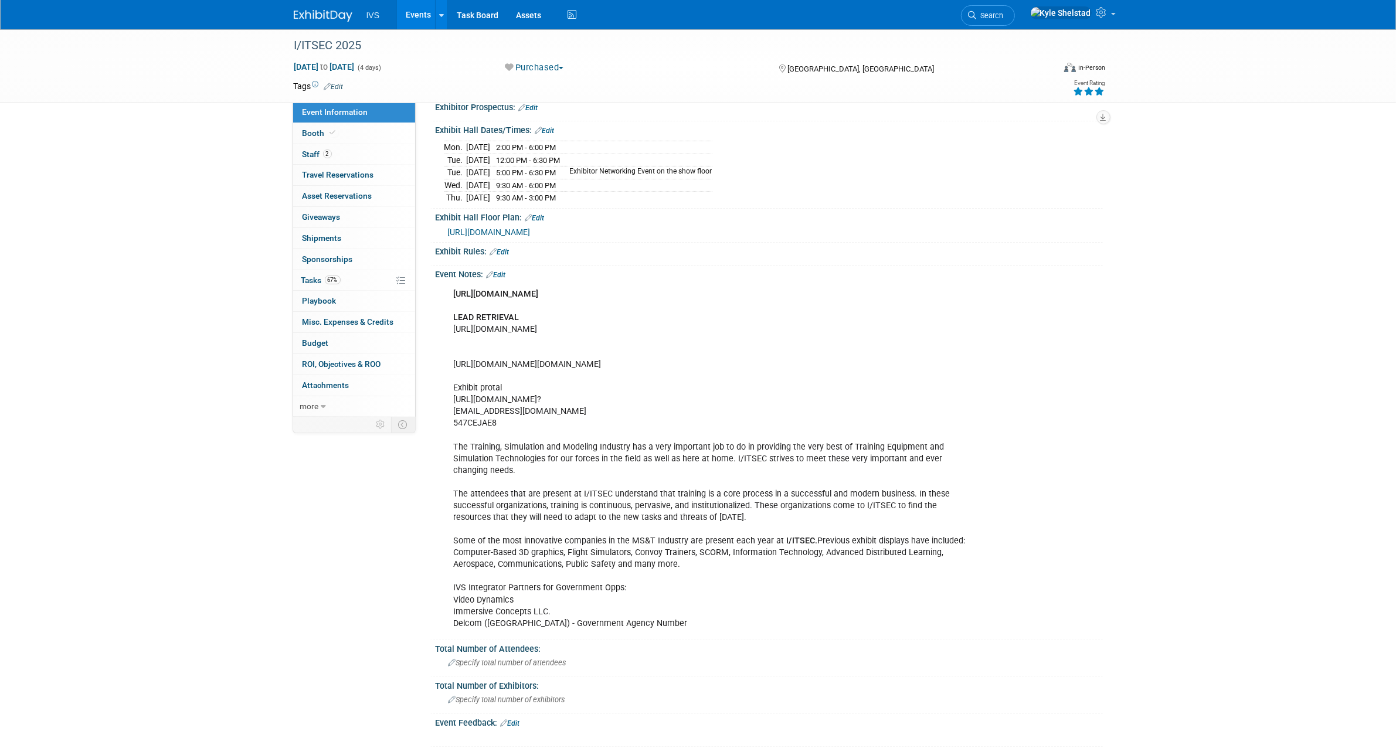
click at [884, 552] on div "https://expoportal.com/202311005/home LEAD RETRIEVAL https://exhibitor.swap.mge…" at bounding box center [710, 459] width 528 height 353
drag, startPoint x: 898, startPoint y: 543, endPoint x: 923, endPoint y: 547, distance: 25.5
click at [915, 546] on div "https://expoportal.com/202311005/home LEAD RETRIEVAL https://exhibitor.swap.mge…" at bounding box center [710, 459] width 528 height 353
click at [751, 473] on div "https://expoportal.com/202311005/home LEAD RETRIEVAL https://exhibitor.swap.mge…" at bounding box center [710, 459] width 528 height 353
click at [403, 18] on link "Events" at bounding box center [418, 14] width 43 height 29
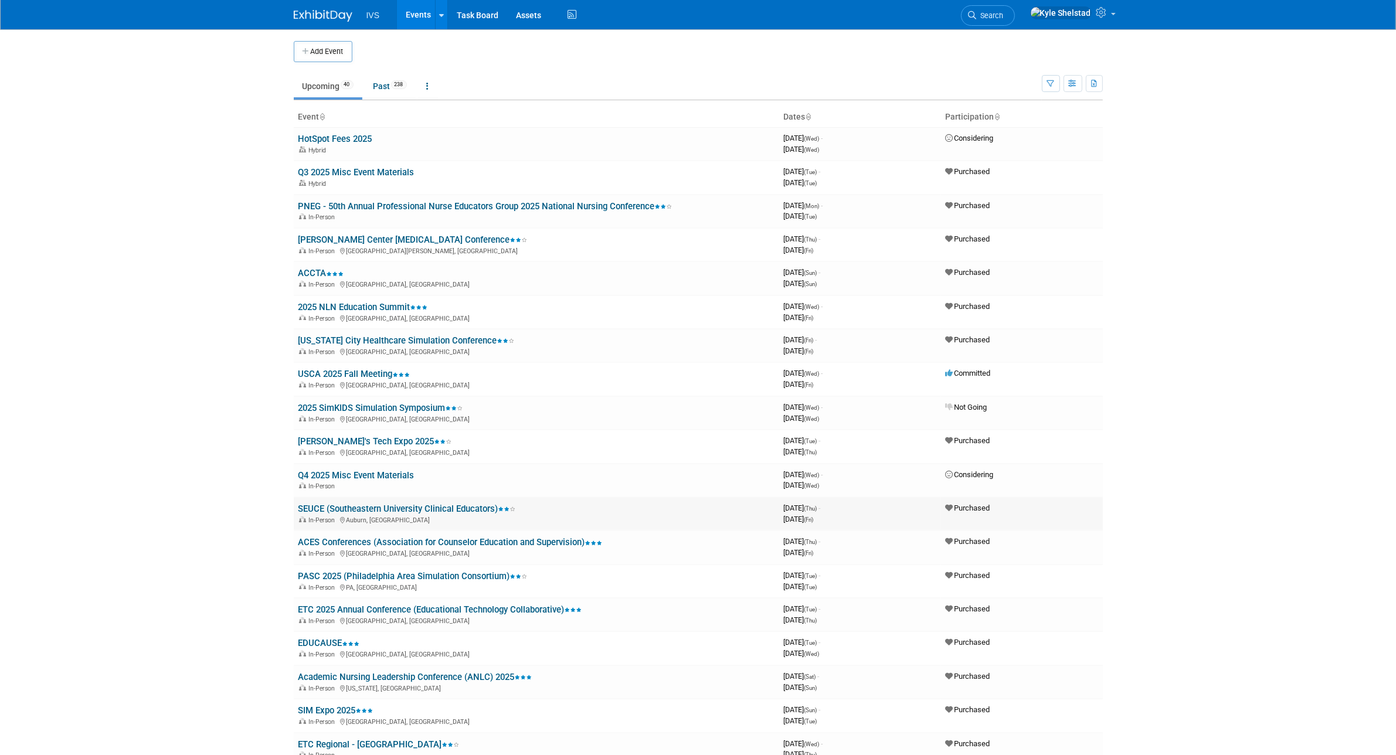
click at [370, 504] on link "SEUCE (Southeastern University Clinical Educators)" at bounding box center [406, 509] width 217 height 11
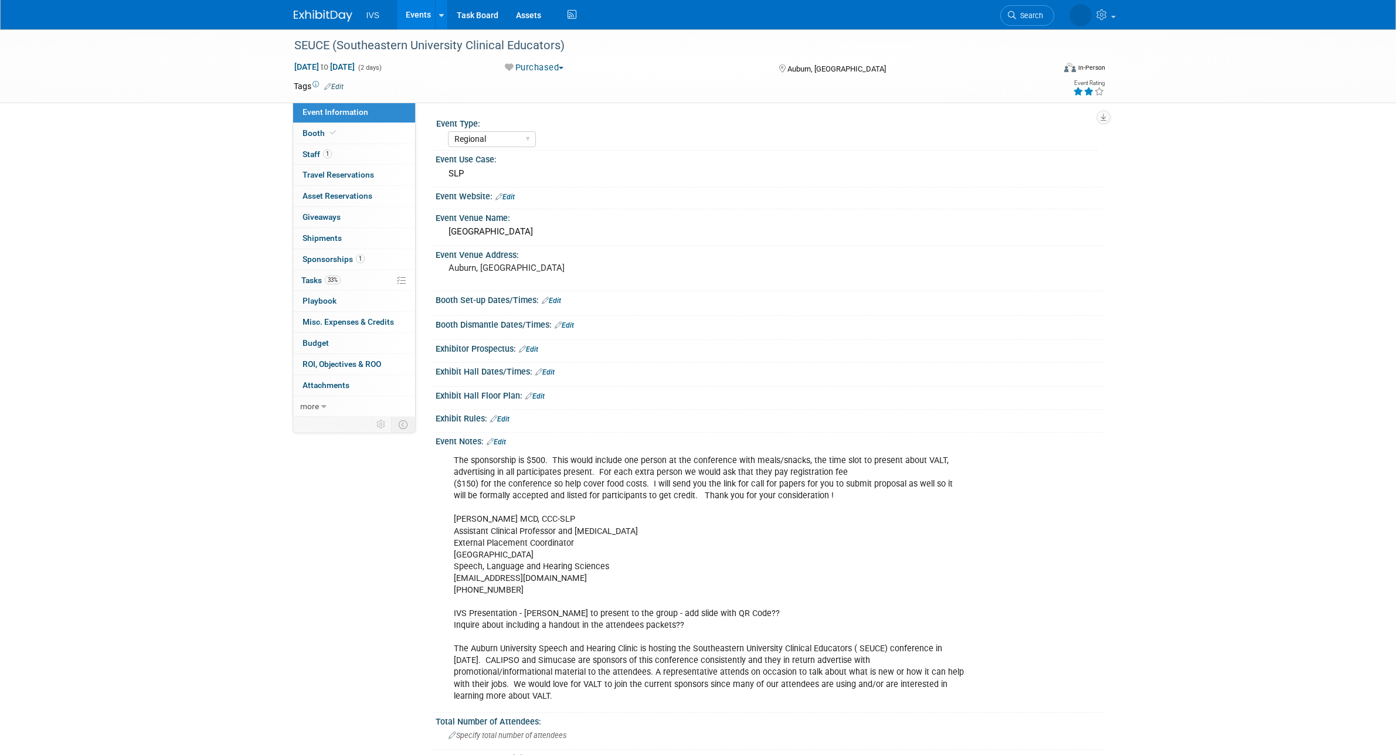
select select "Regional"
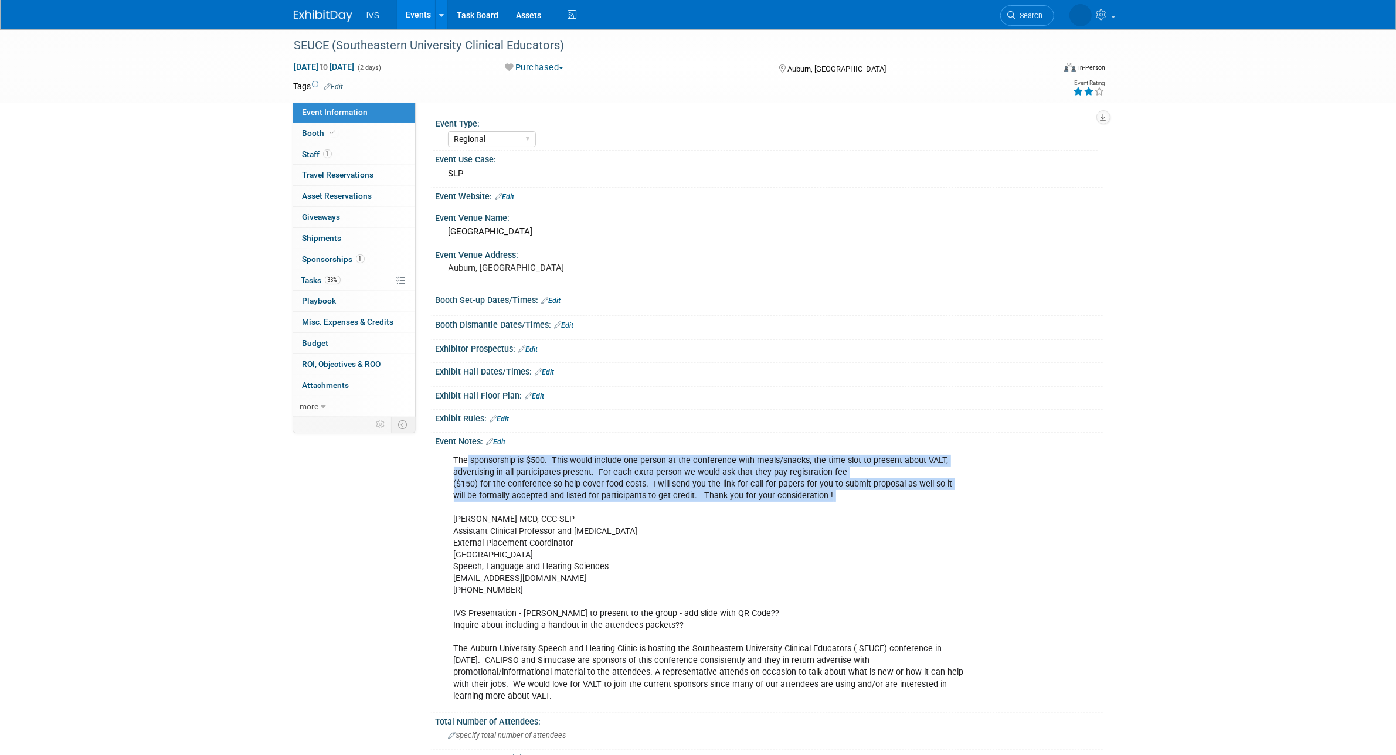
drag, startPoint x: 514, startPoint y: 475, endPoint x: 639, endPoint y: 519, distance: 132.6
click at [638, 519] on div "The sponsorship is $500. This would include one person at the conference with m…" at bounding box center [710, 578] width 528 height 259
click at [639, 519] on div "The sponsorship is $500. This would include one person at the conference with m…" at bounding box center [710, 578] width 528 height 259
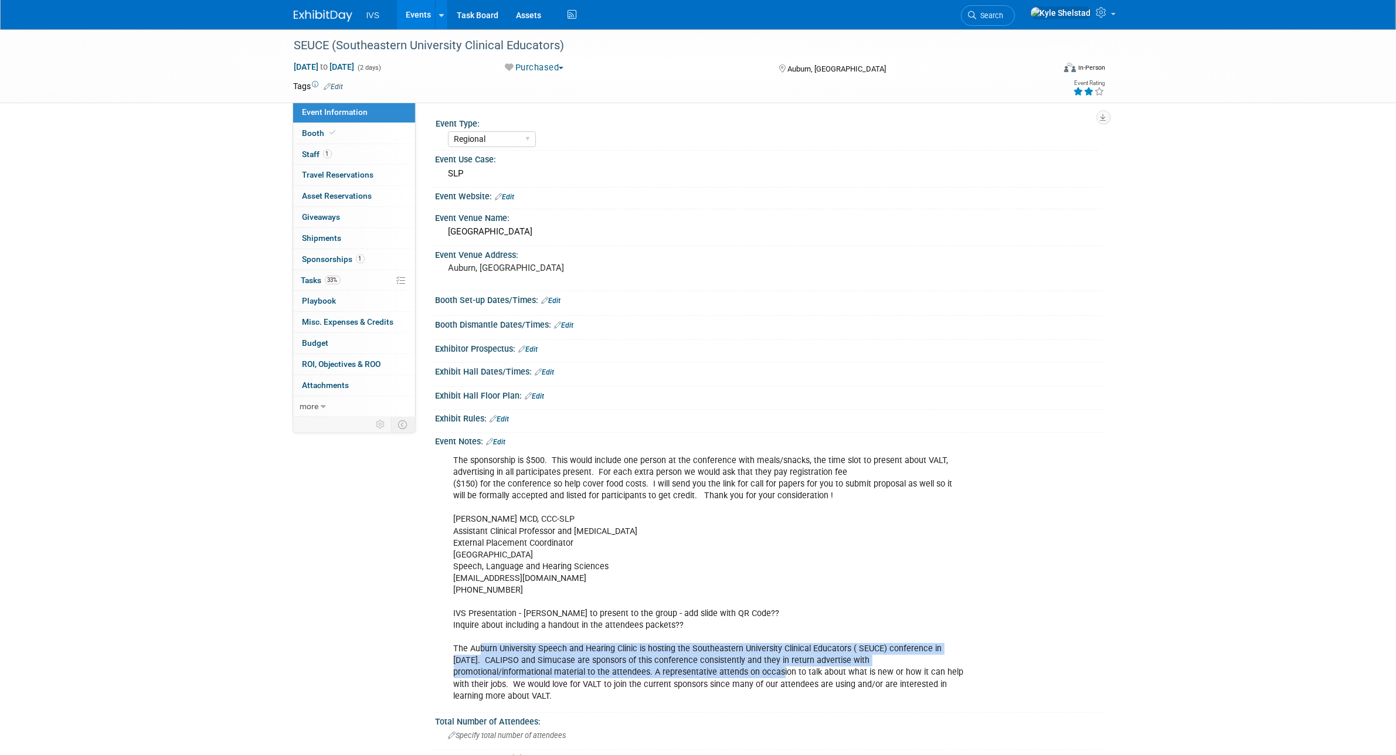
drag, startPoint x: 497, startPoint y: 648, endPoint x: 787, endPoint y: 691, distance: 293.3
click at [739, 681] on div "The sponsorship is $500. This would include one person at the conference with m…" at bounding box center [710, 578] width 528 height 259
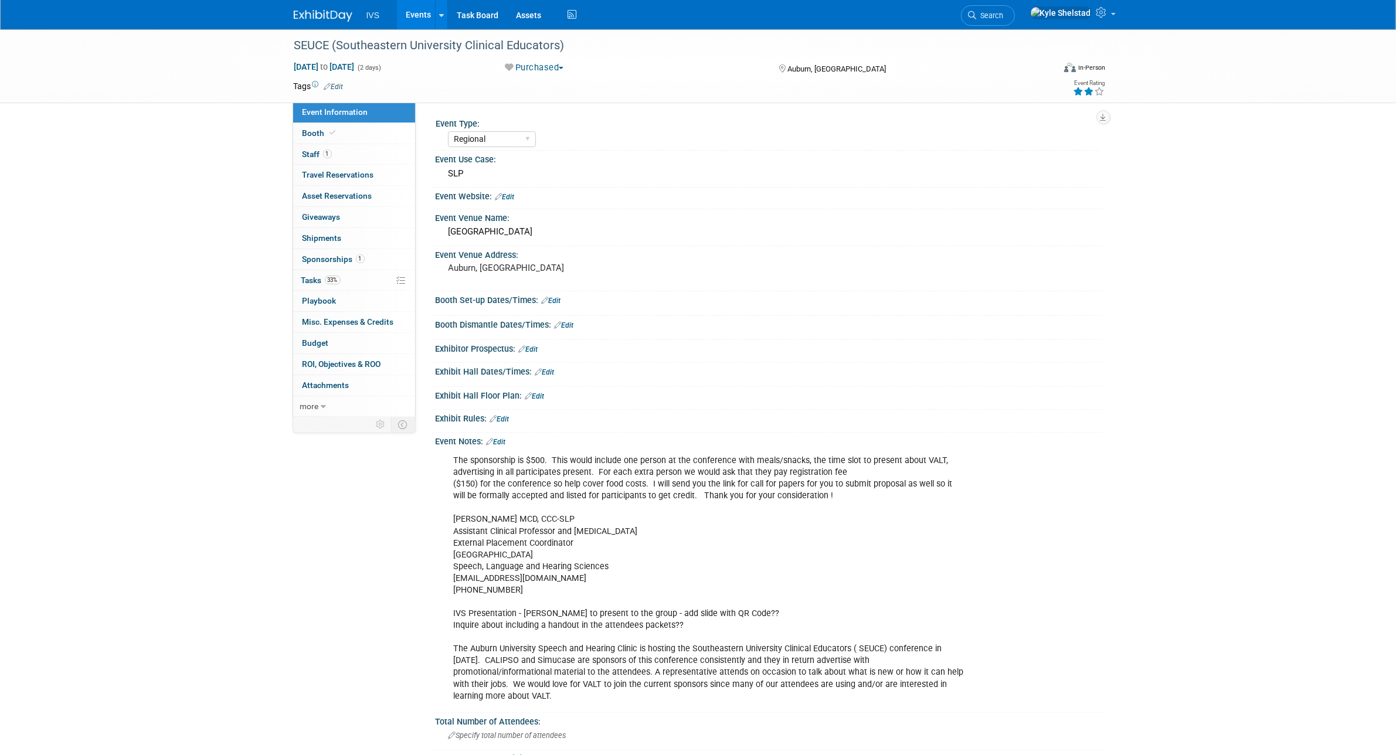
click at [790, 691] on div "The sponsorship is $500. This would include one person at the conference with m…" at bounding box center [710, 578] width 528 height 259
drag, startPoint x: 699, startPoint y: 667, endPoint x: 708, endPoint y: 669, distance: 8.4
click at [707, 669] on div "The sponsorship is $500. This would include one person at the conference with m…" at bounding box center [710, 578] width 528 height 259
click at [708, 669] on div "The sponsorship is $500. This would include one person at the conference with m…" at bounding box center [710, 578] width 528 height 259
